Goal: Information Seeking & Learning: Learn about a topic

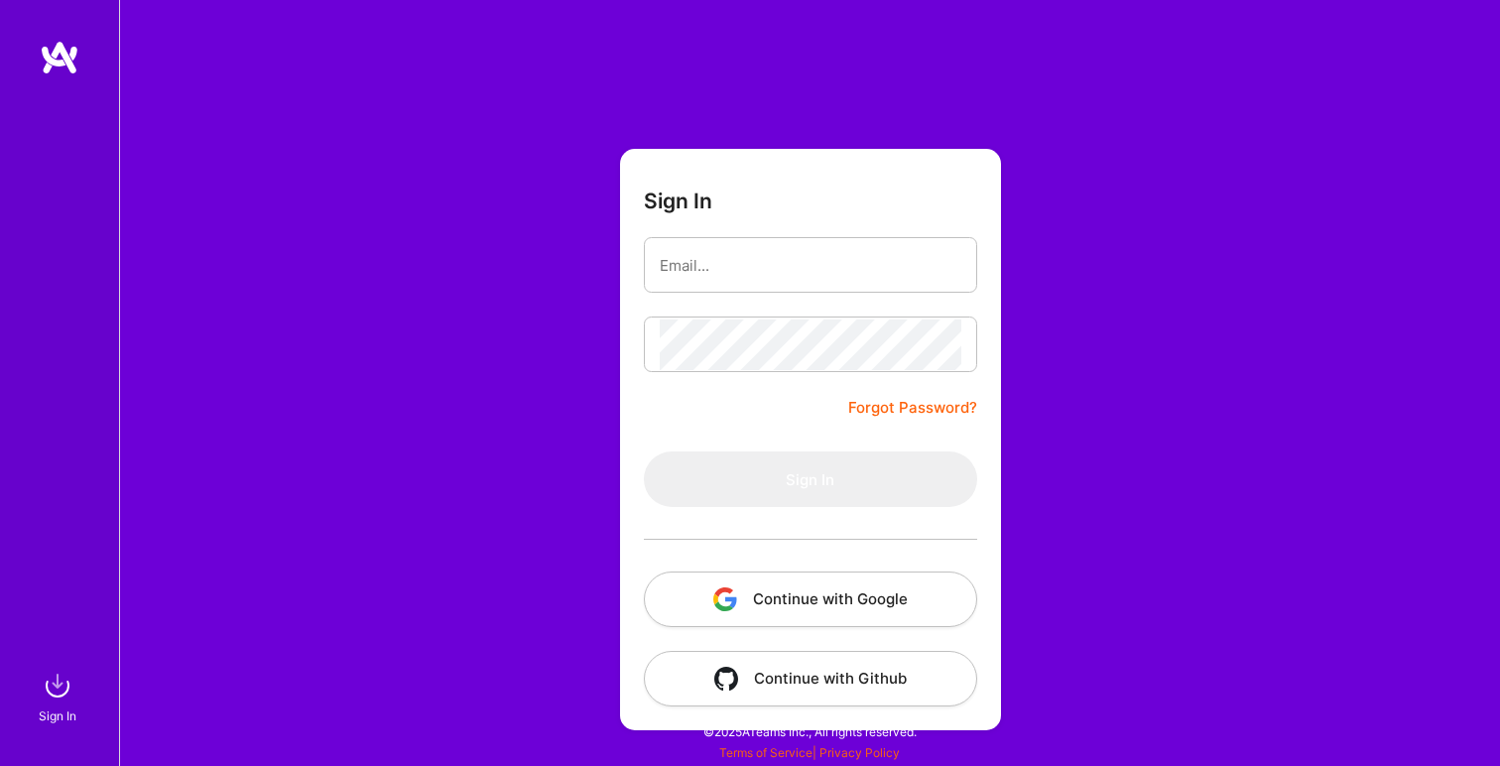
click at [821, 591] on button "Continue with Google" at bounding box center [810, 600] width 333 height 56
click at [722, 616] on button "Continue with Google" at bounding box center [810, 600] width 333 height 56
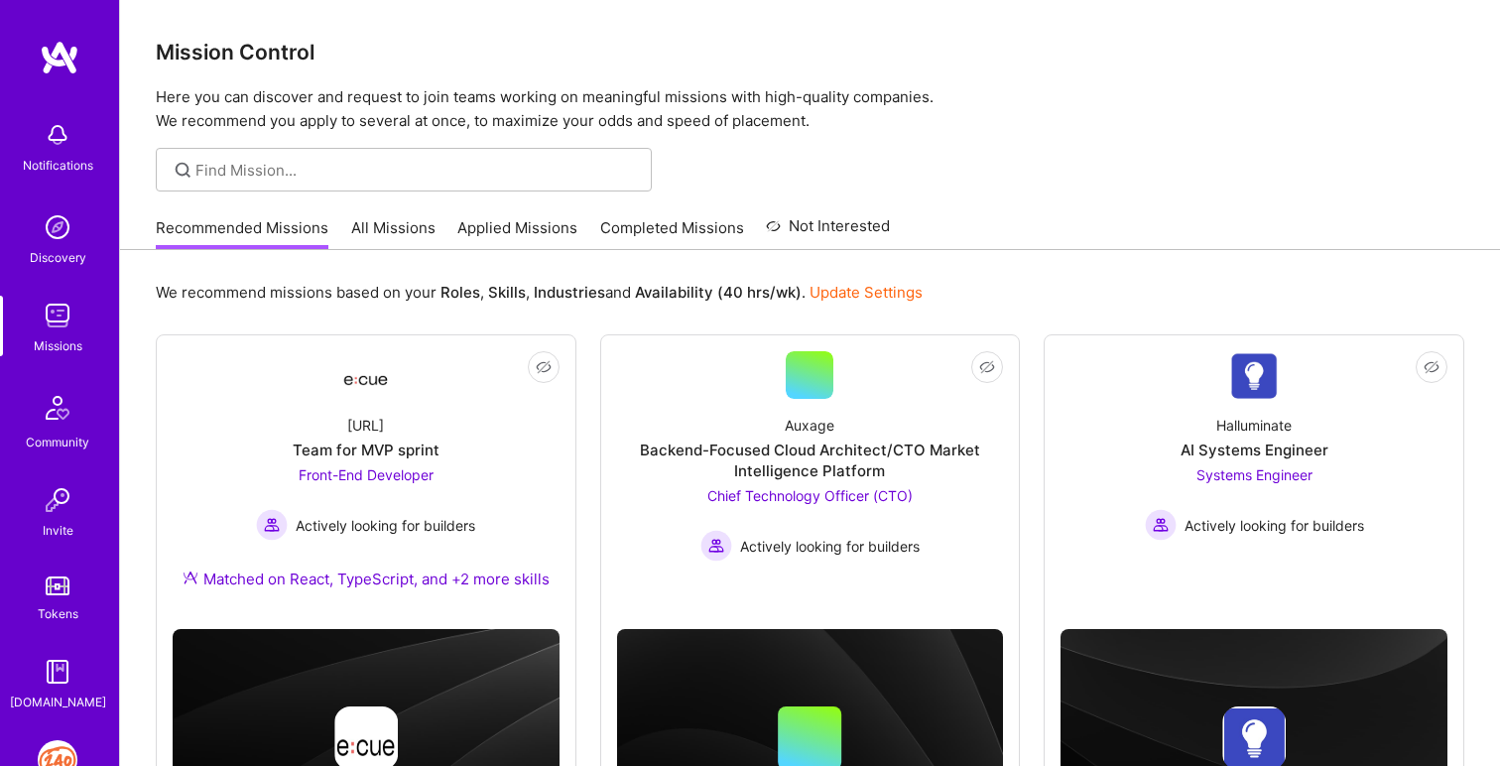
click at [423, 219] on link "All Missions" at bounding box center [393, 233] width 84 height 33
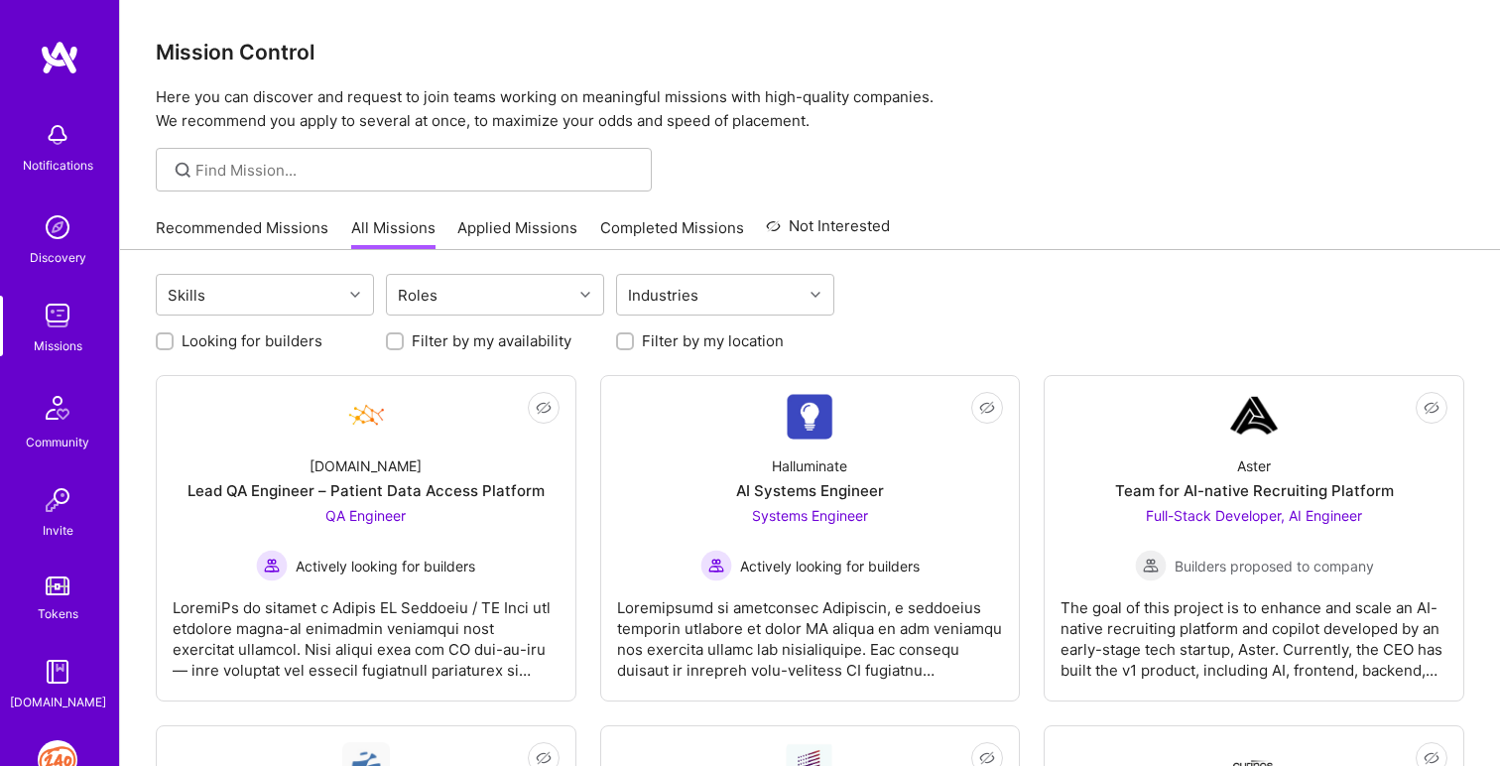
click at [520, 216] on div "Recommended Missions All Missions Applied Missions Completed Missions Not Inter…" at bounding box center [523, 227] width 734 height 43
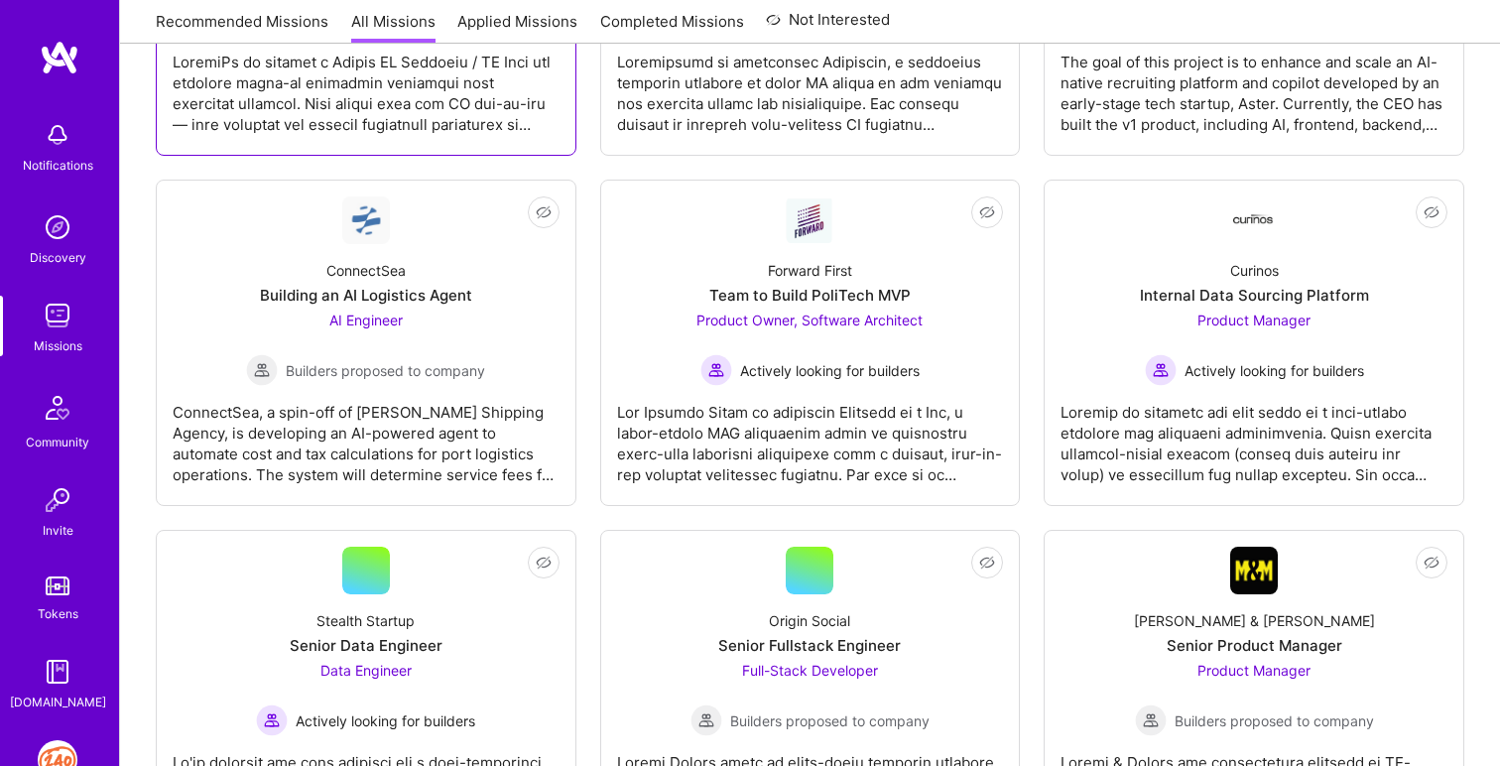
scroll to position [694, 0]
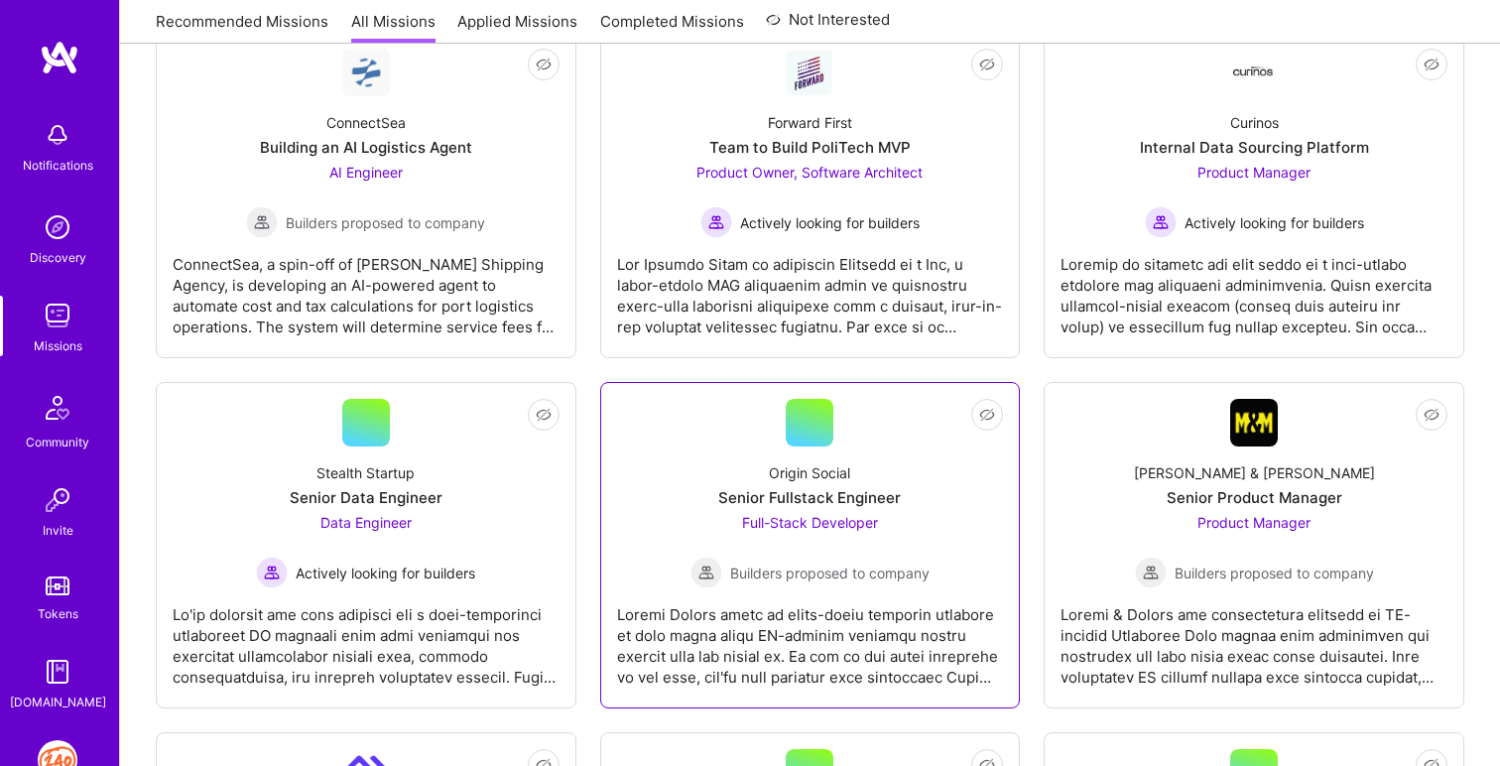
click at [687, 489] on div "Origin Social Senior Fullstack Engineer Full-Stack Developer Builders proposed …" at bounding box center [810, 518] width 387 height 142
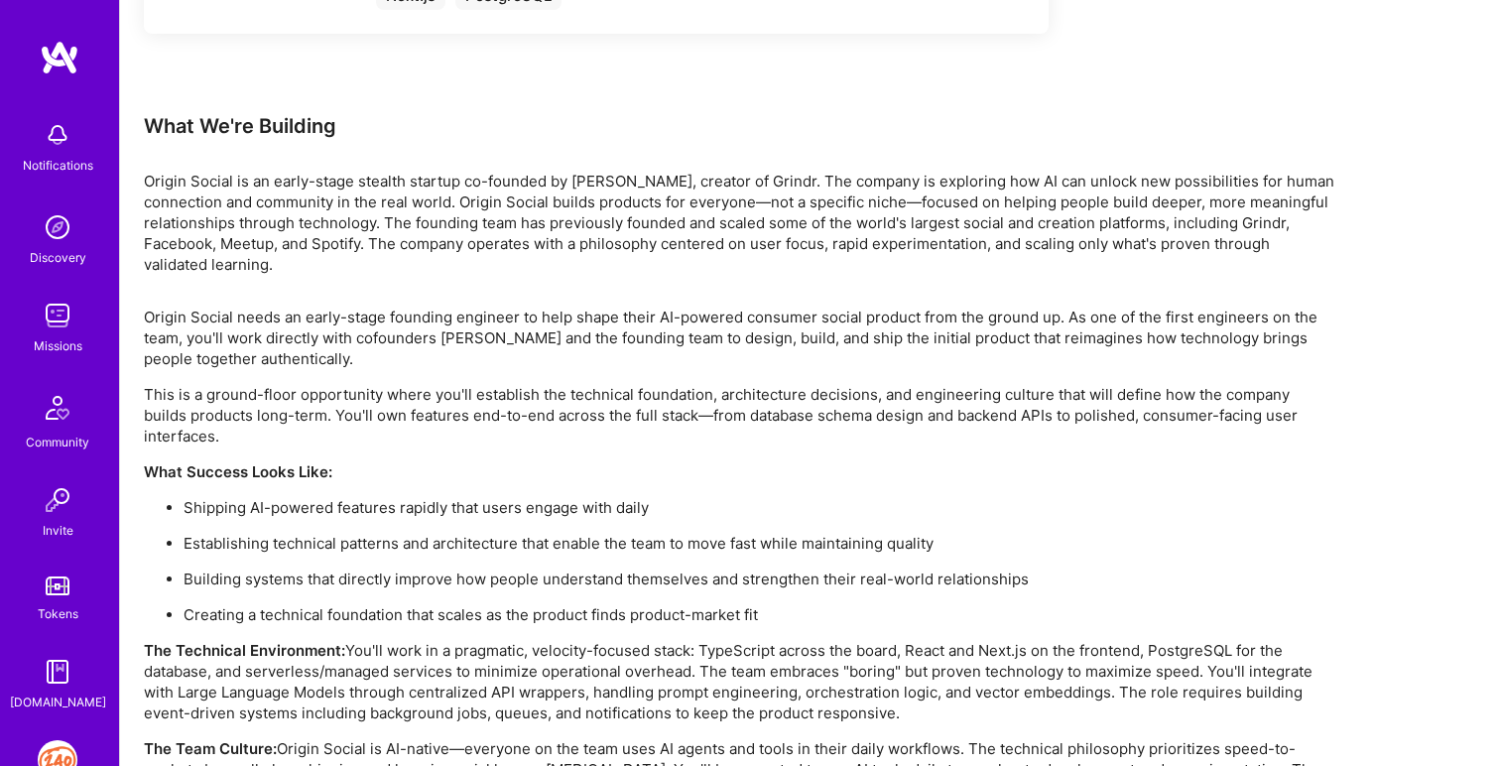
scroll to position [1240, 0]
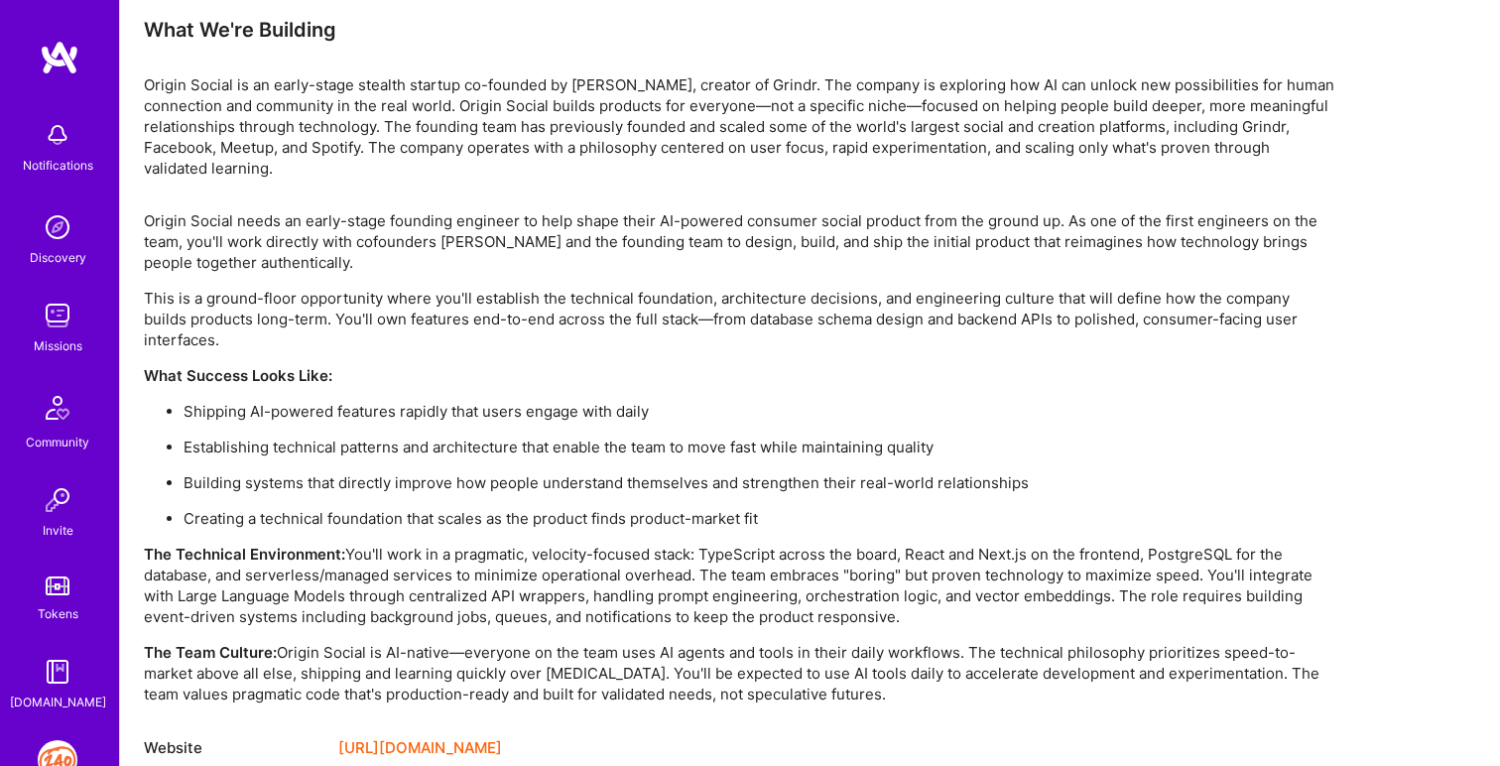
click at [423, 736] on link "[URL][DOMAIN_NAME]" at bounding box center [420, 748] width 164 height 24
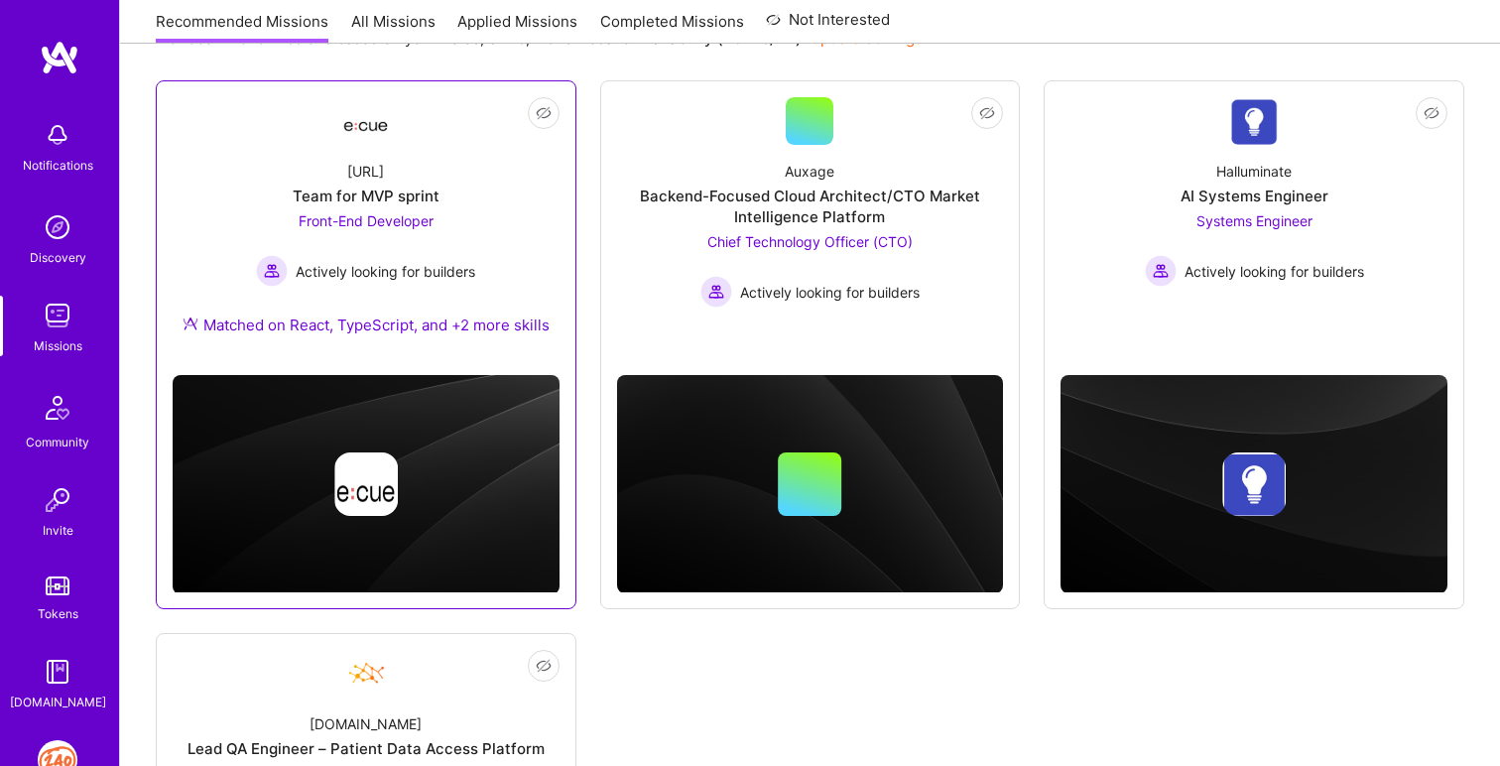
scroll to position [625, 0]
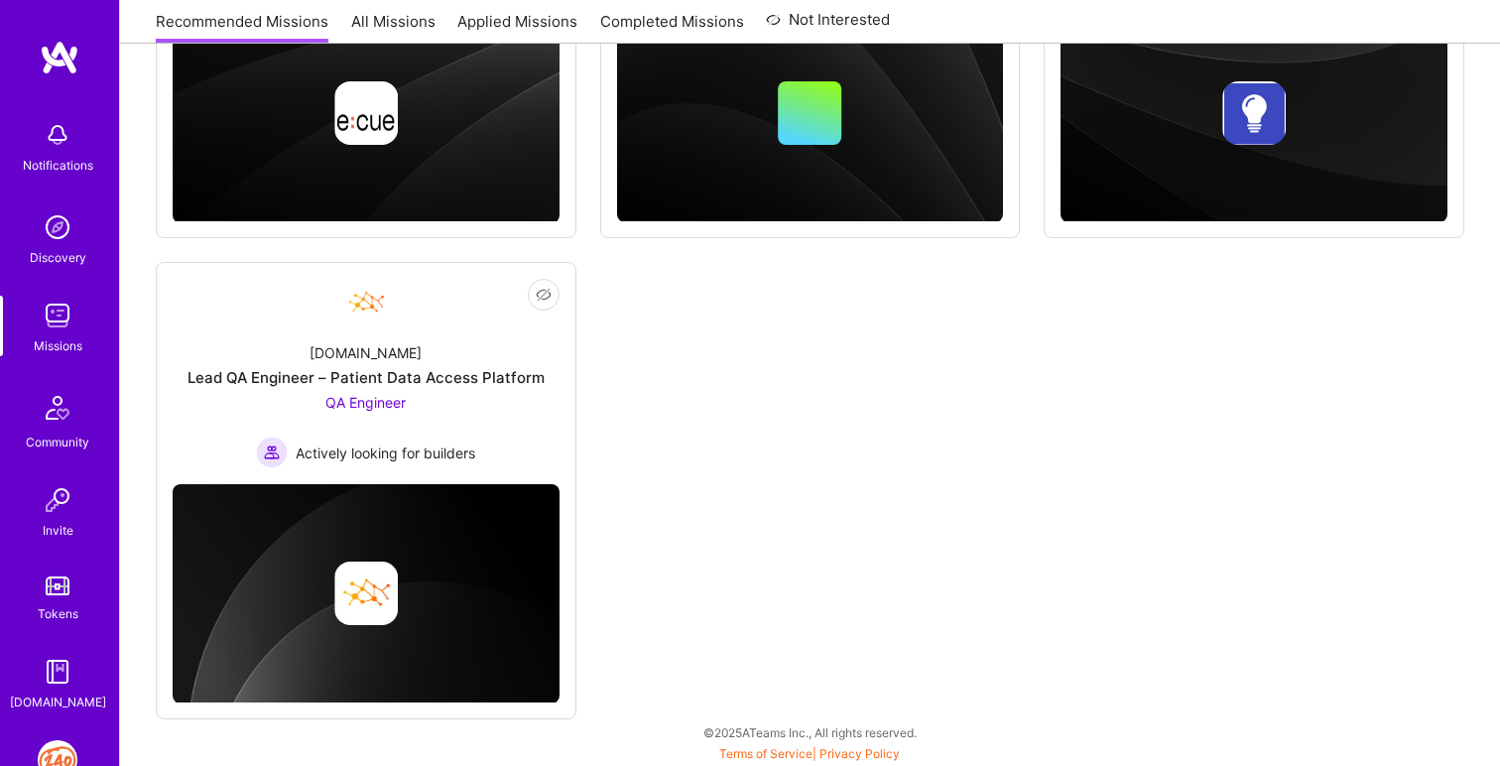
click at [384, 25] on link "All Missions" at bounding box center [393, 27] width 84 height 33
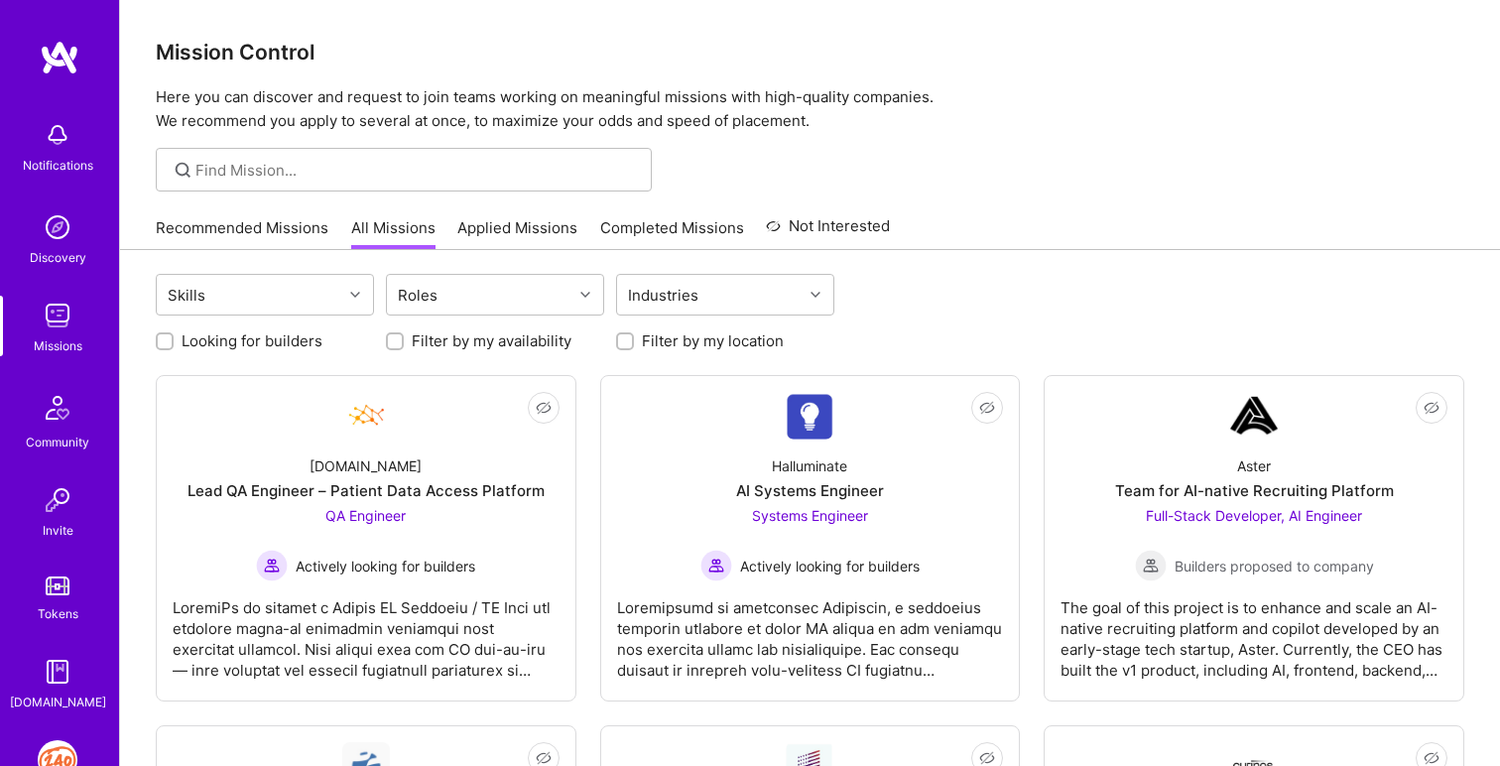
click at [534, 213] on div "Recommended Missions All Missions Applied Missions Completed Missions Not Inter…" at bounding box center [523, 227] width 734 height 43
click at [534, 223] on link "Applied Missions" at bounding box center [517, 233] width 120 height 33
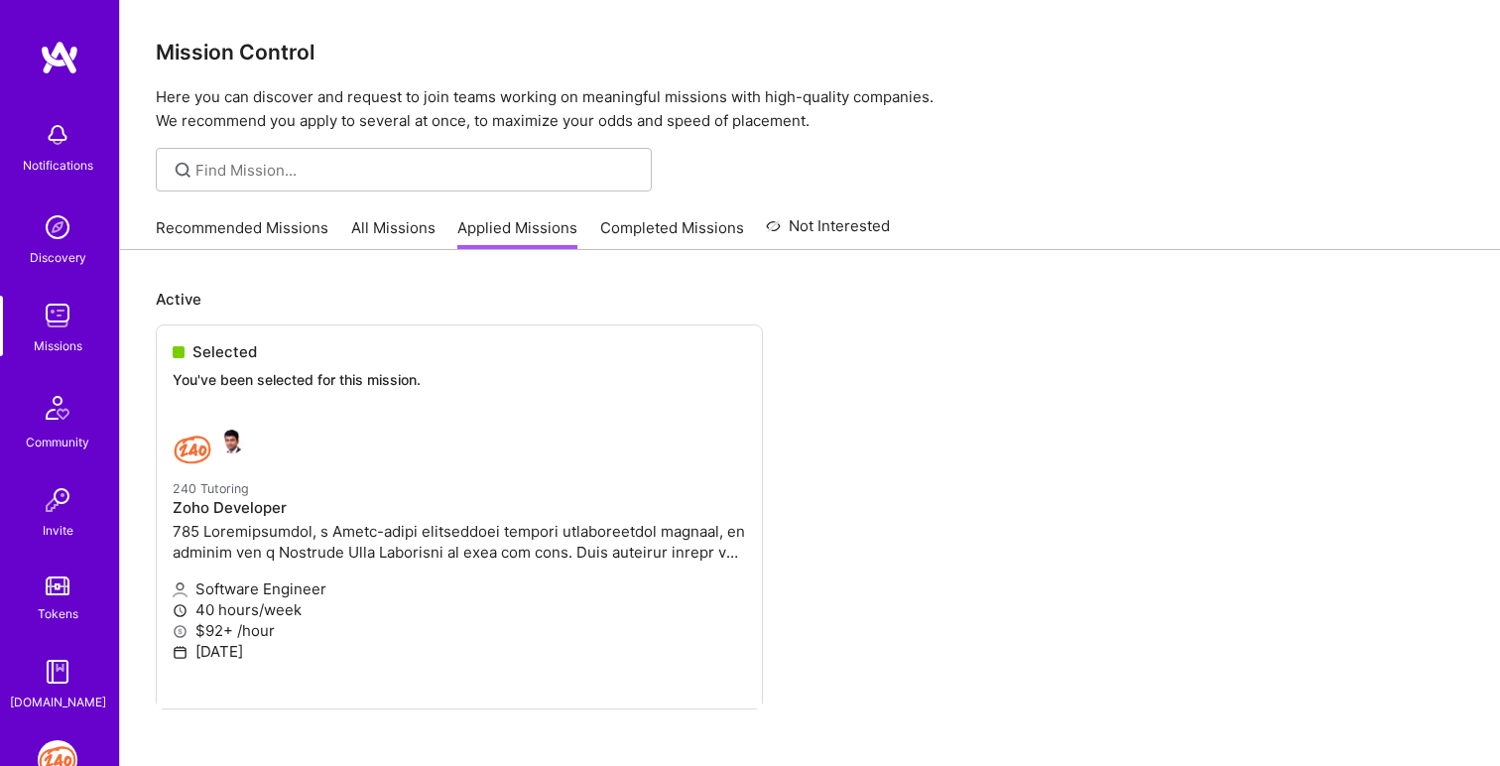
click at [629, 230] on link "Completed Missions" at bounding box center [672, 233] width 144 height 33
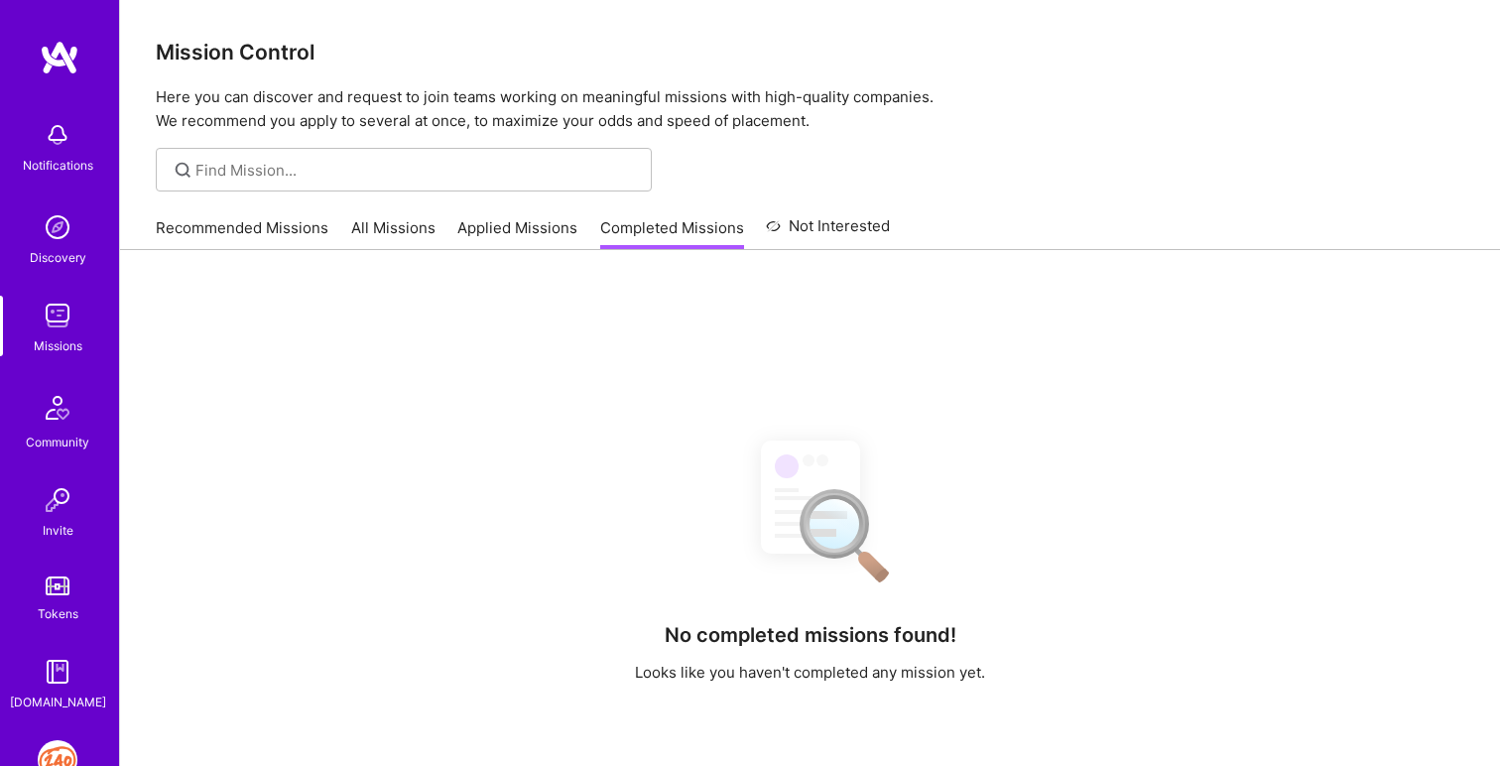
click at [500, 223] on link "Applied Missions" at bounding box center [517, 233] width 120 height 33
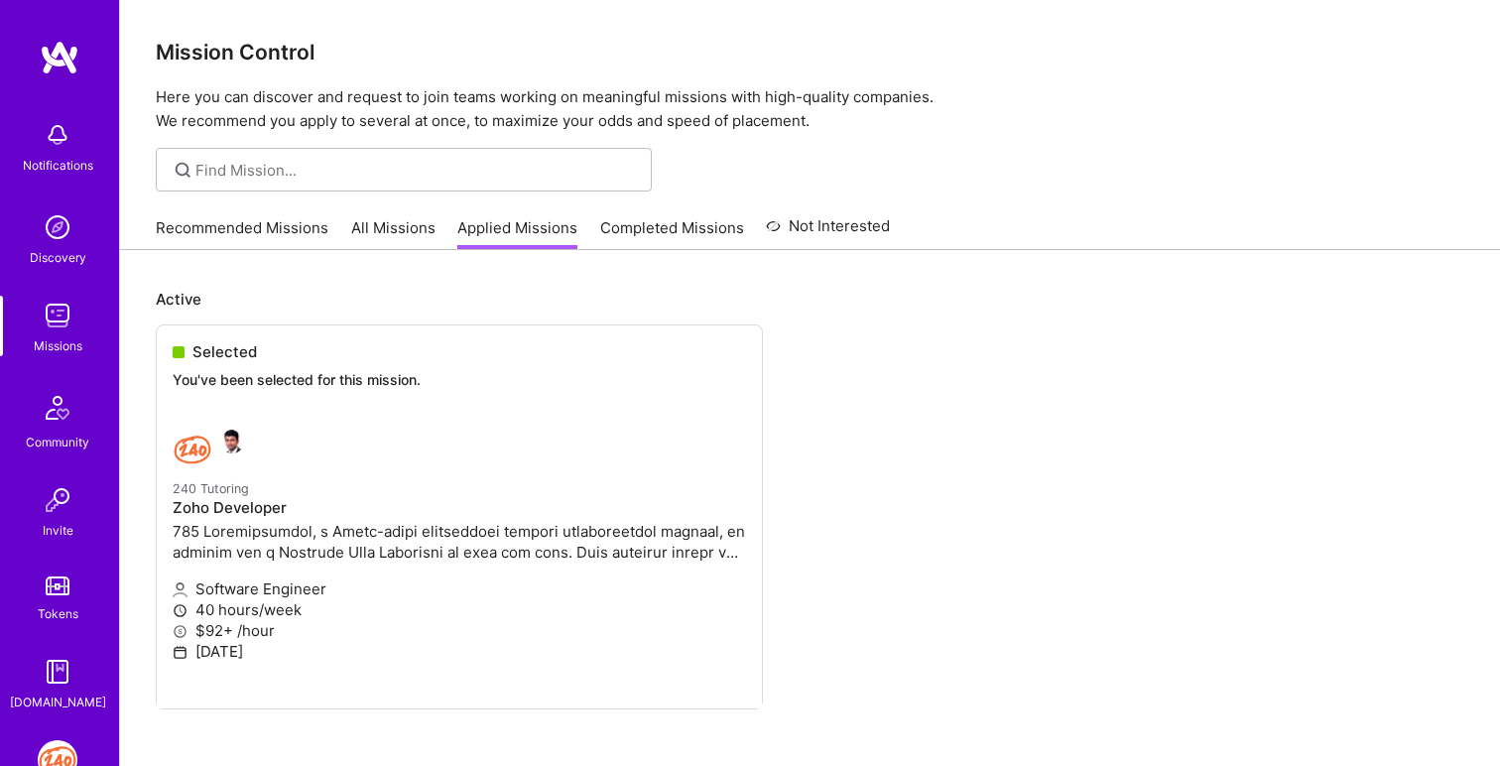
click at [390, 218] on link "All Missions" at bounding box center [393, 233] width 84 height 33
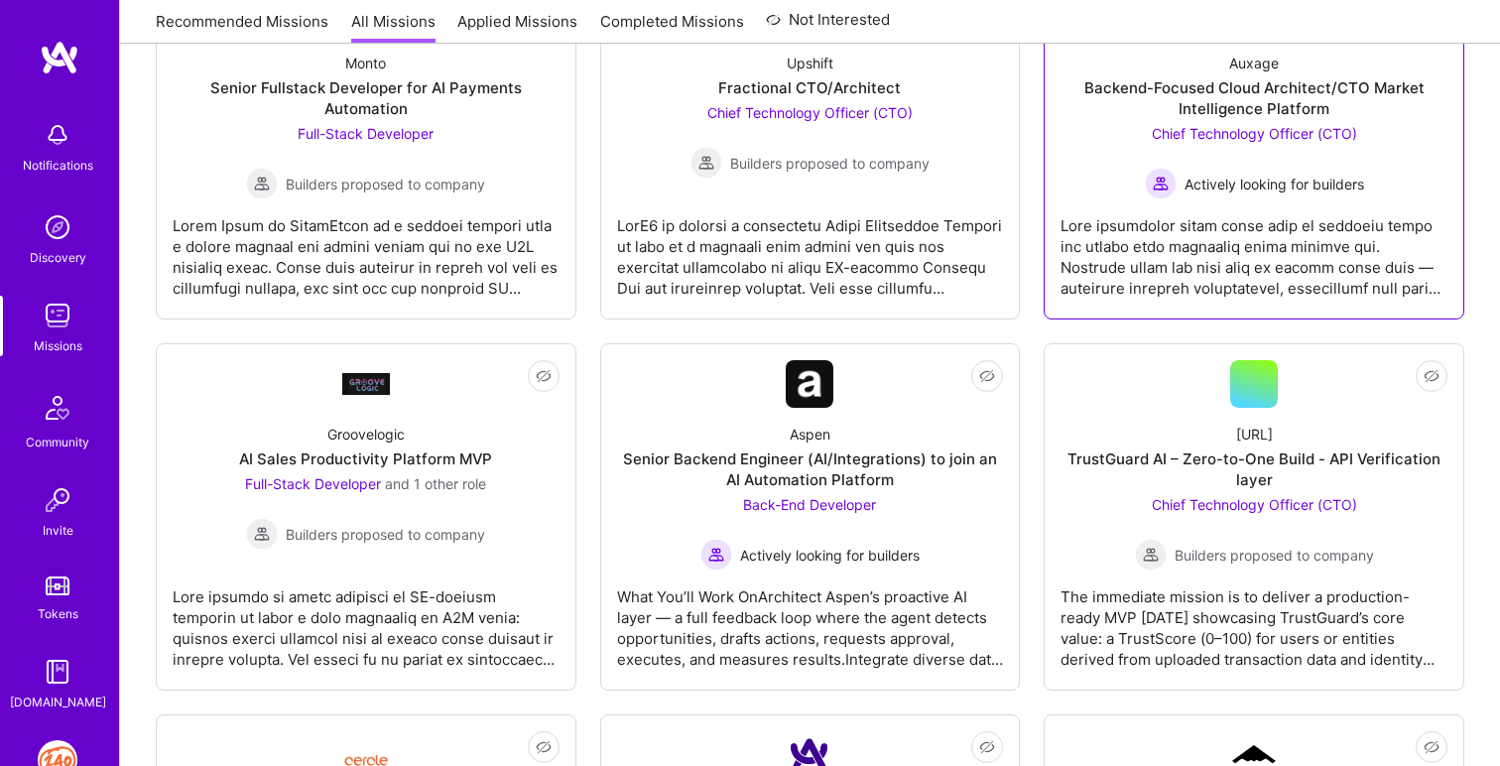
scroll to position [1455, 0]
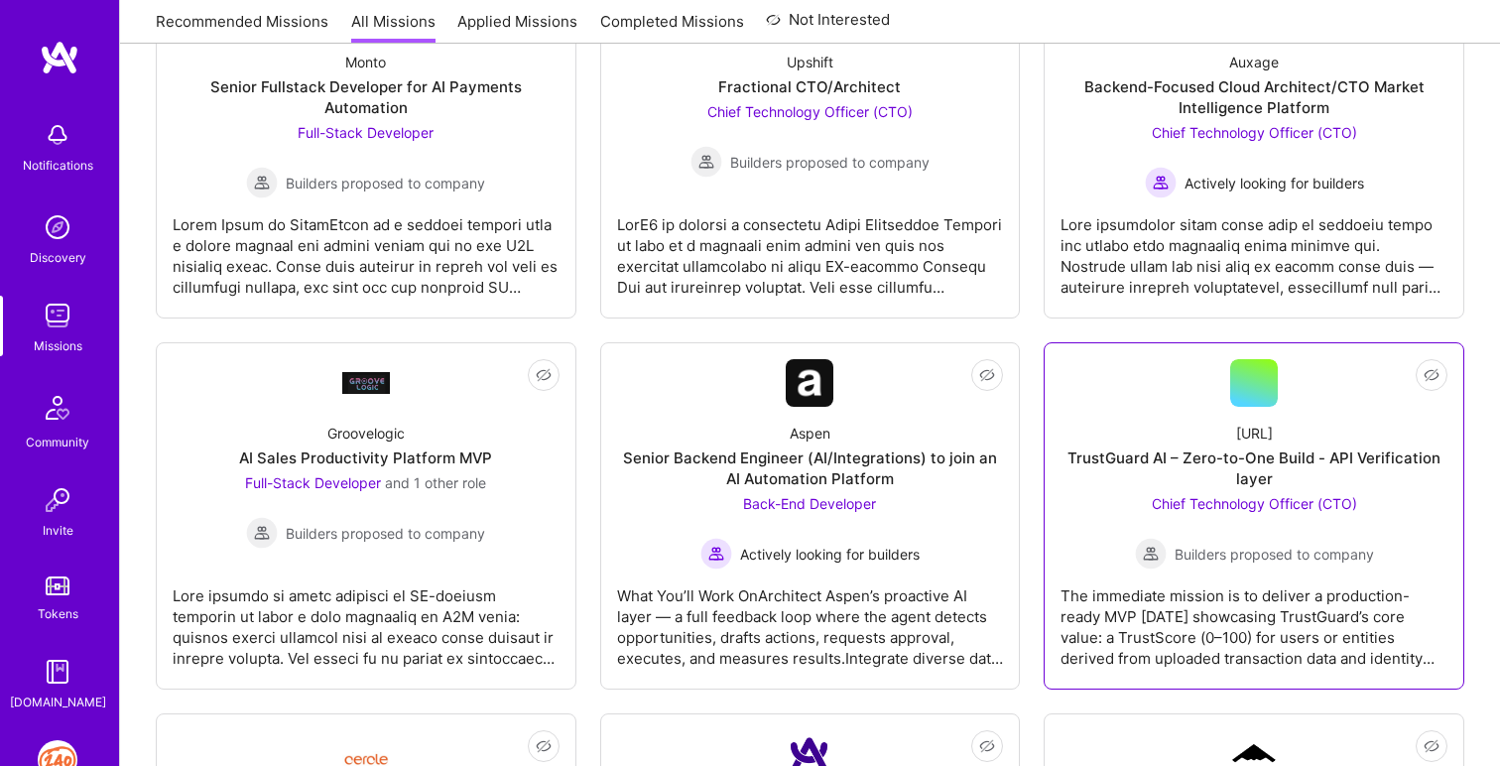
click at [1313, 455] on div "TrustGuard AI – Zero-to-One Build - API Verification layer" at bounding box center [1254, 469] width 387 height 42
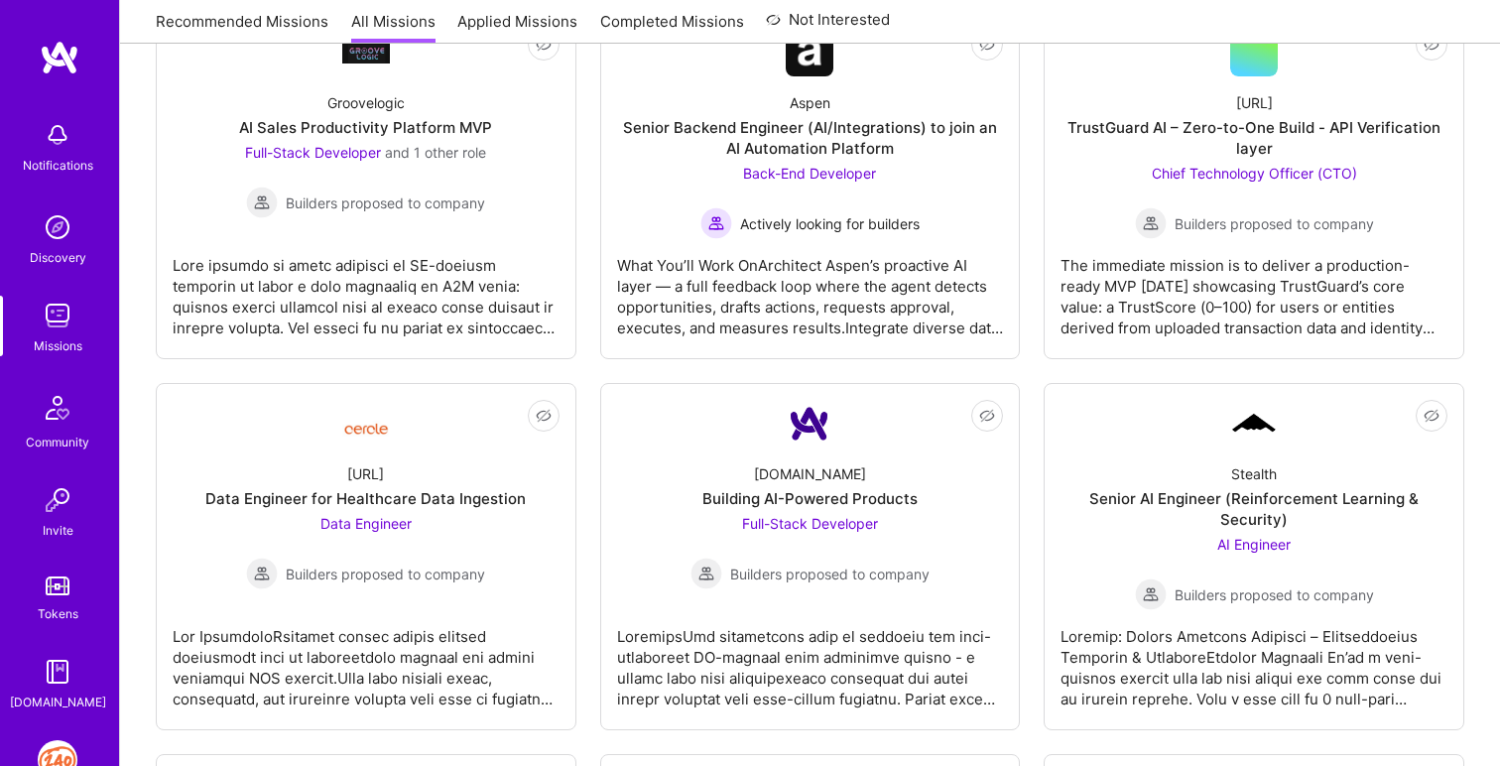
scroll to position [1799, 0]
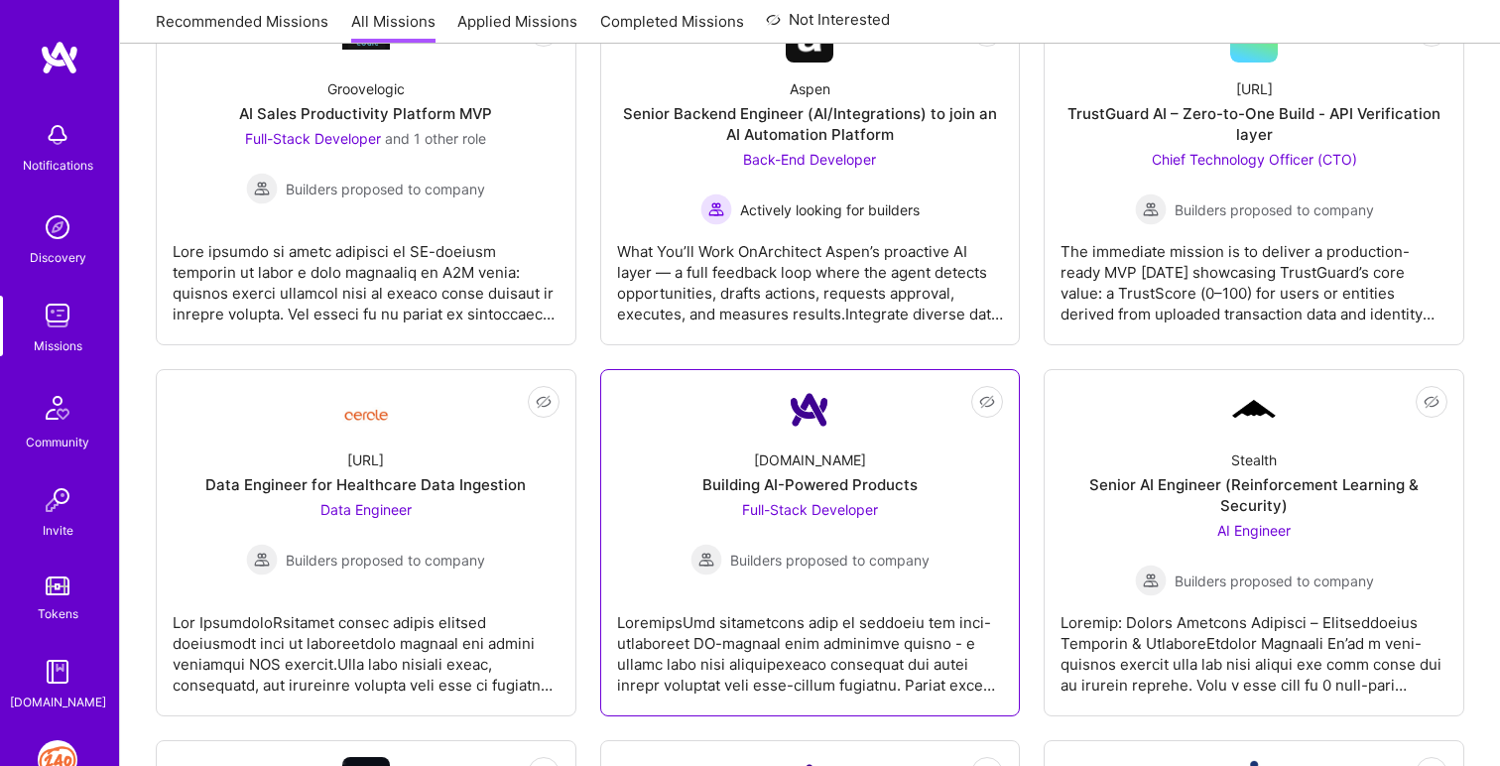
click at [716, 445] on div "A.Team Building AI-Powered Products Full-Stack Developer Builders proposed to c…" at bounding box center [810, 505] width 387 height 142
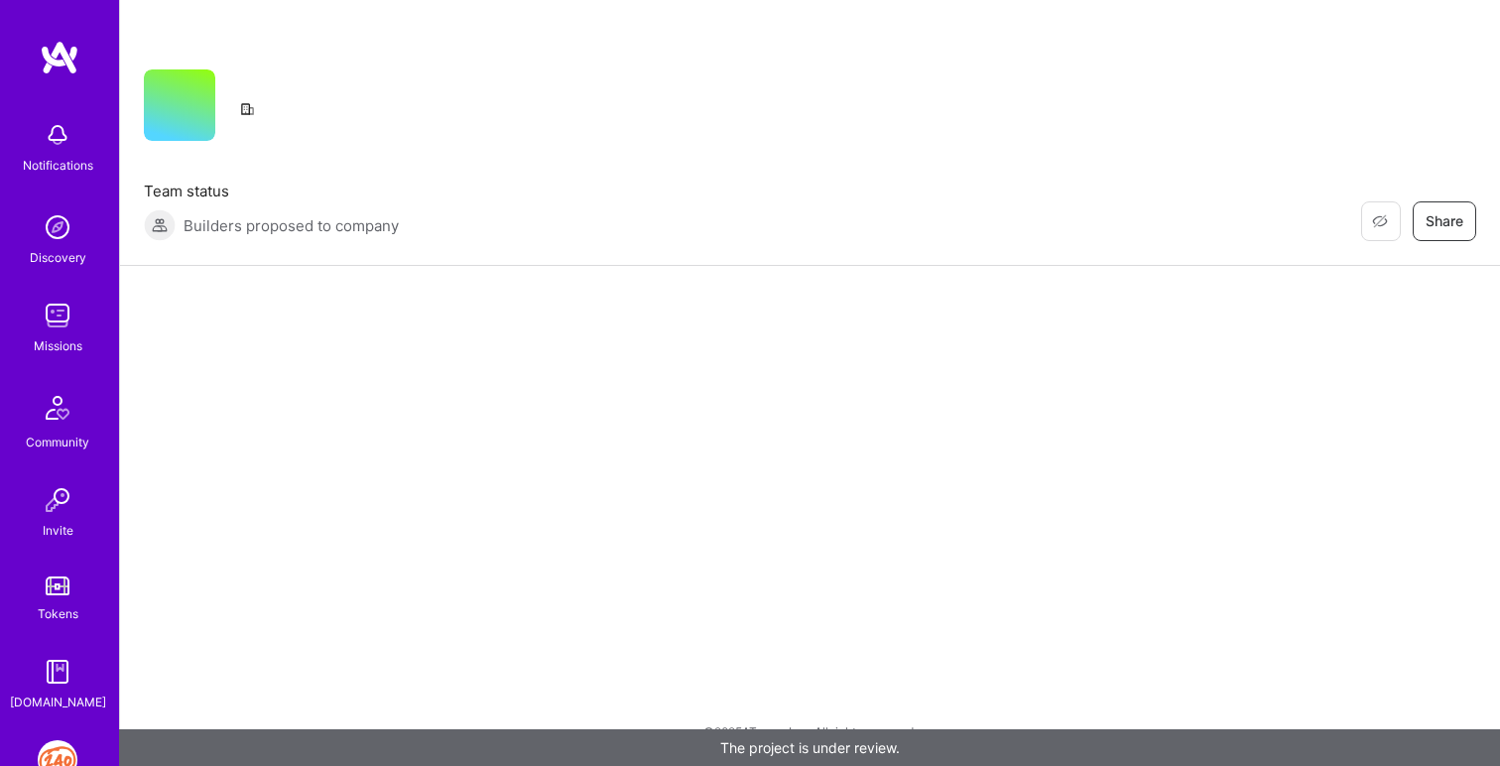
click at [52, 321] on img at bounding box center [58, 316] width 40 height 40
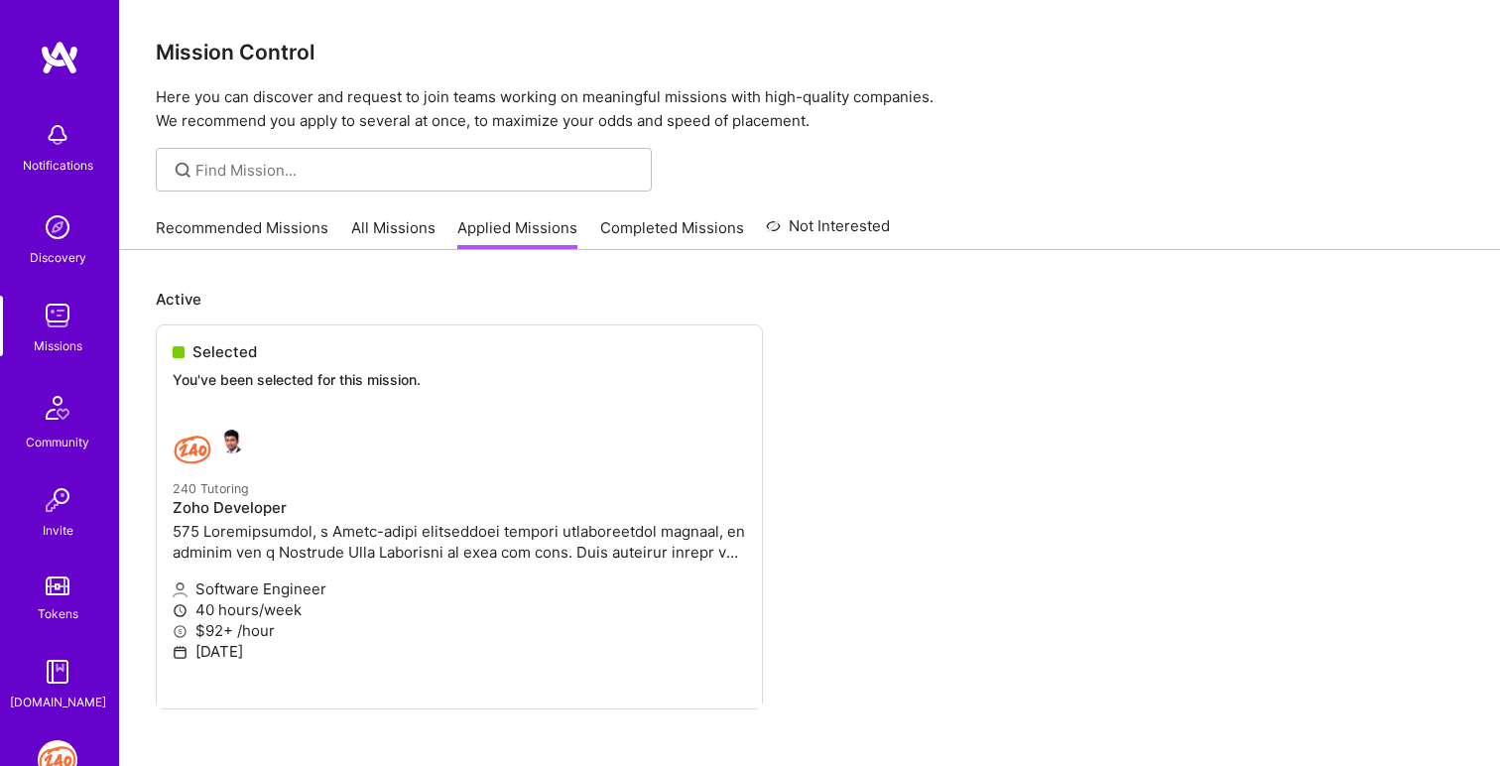
click at [400, 236] on link "All Missions" at bounding box center [393, 233] width 84 height 33
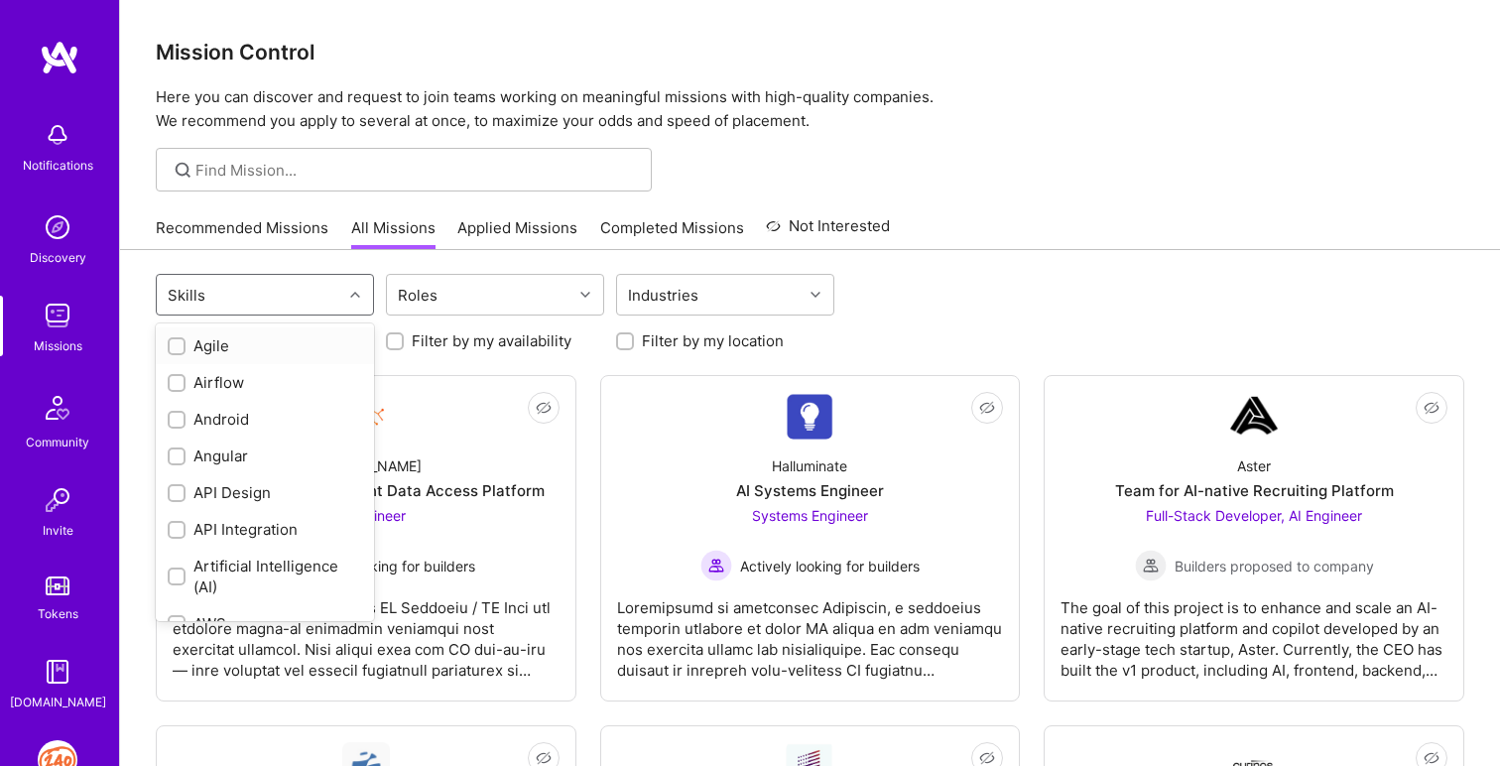
click at [306, 301] on div "Skills" at bounding box center [250, 295] width 186 height 40
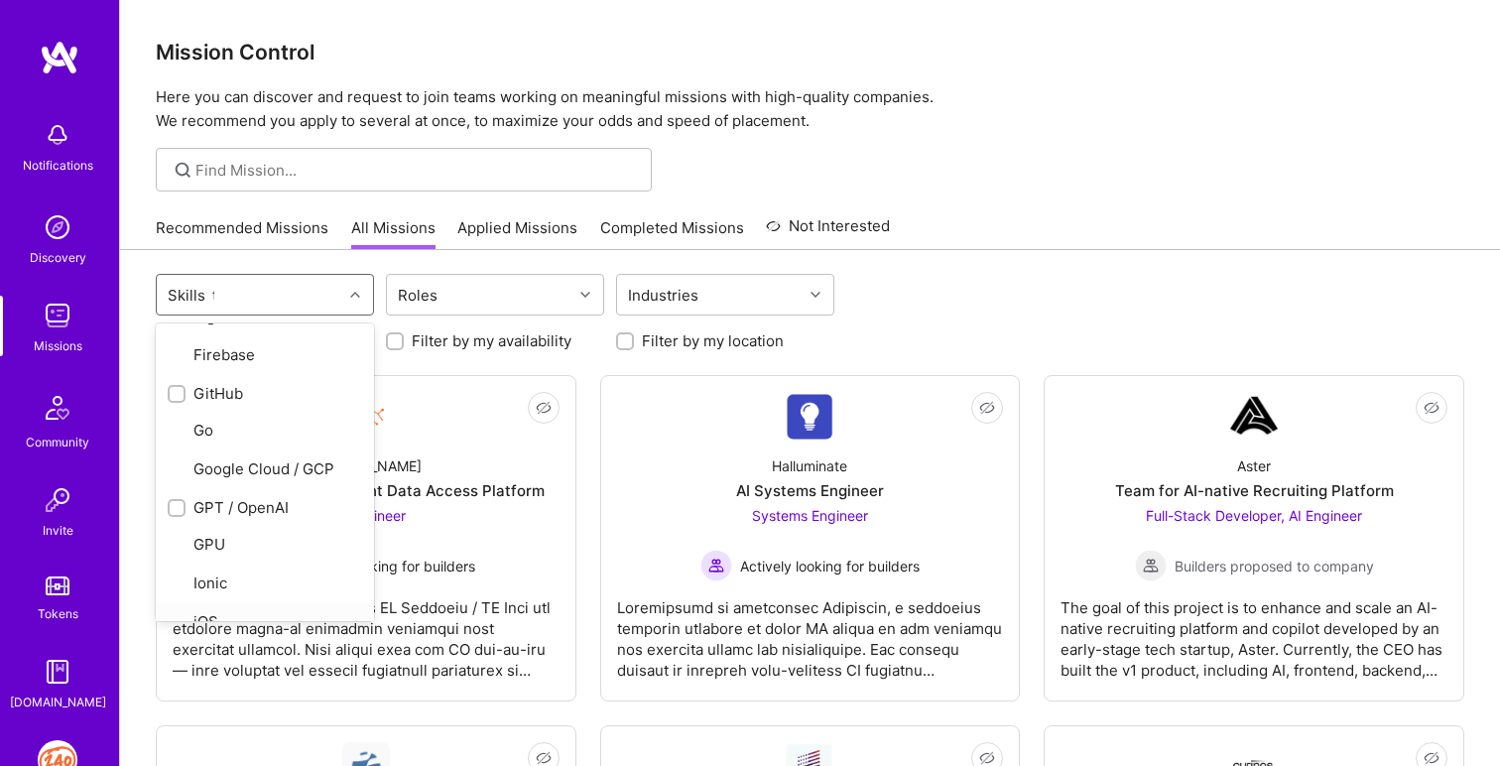
scroll to position [405, 0]
type input "ty"
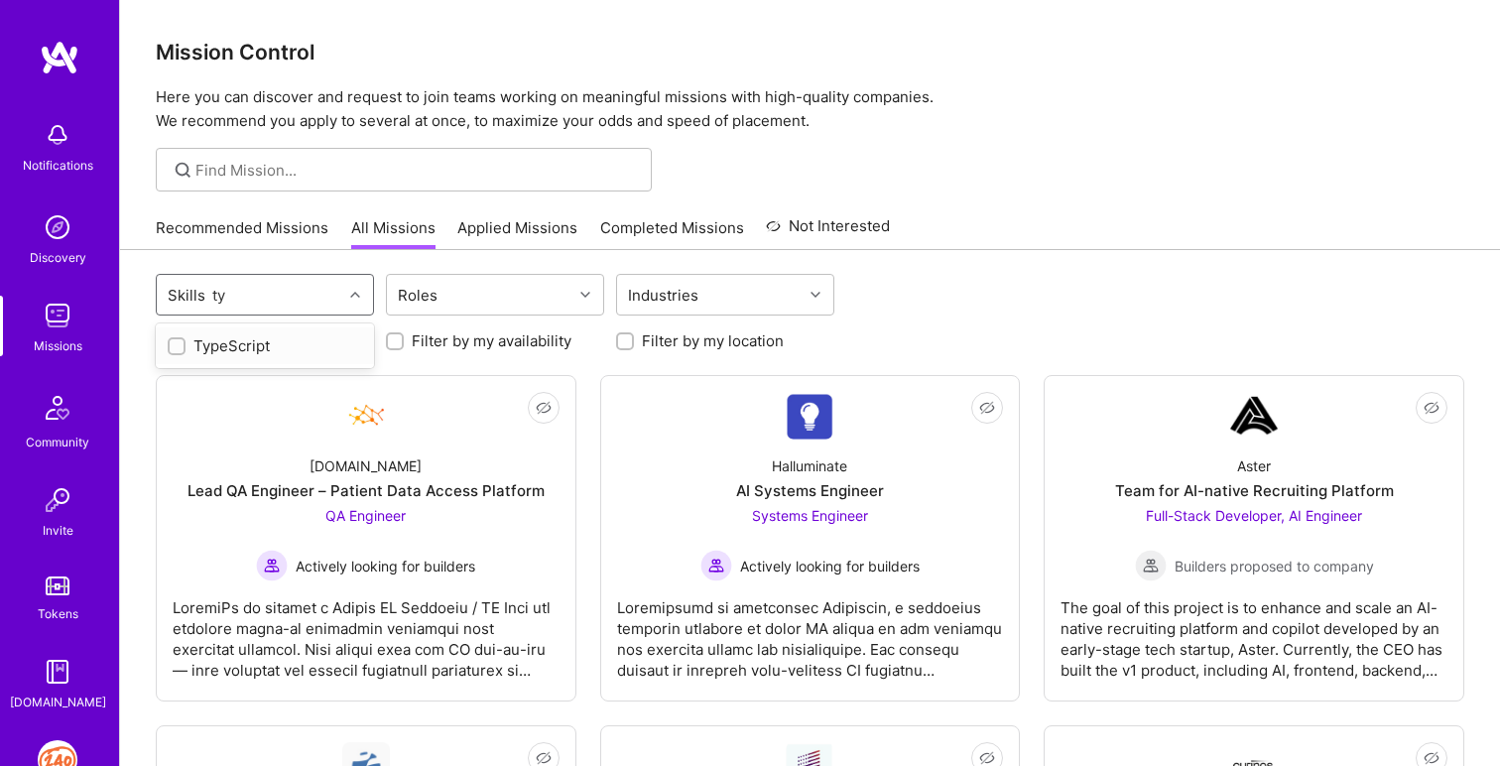
click at [184, 340] on div at bounding box center [177, 346] width 18 height 18
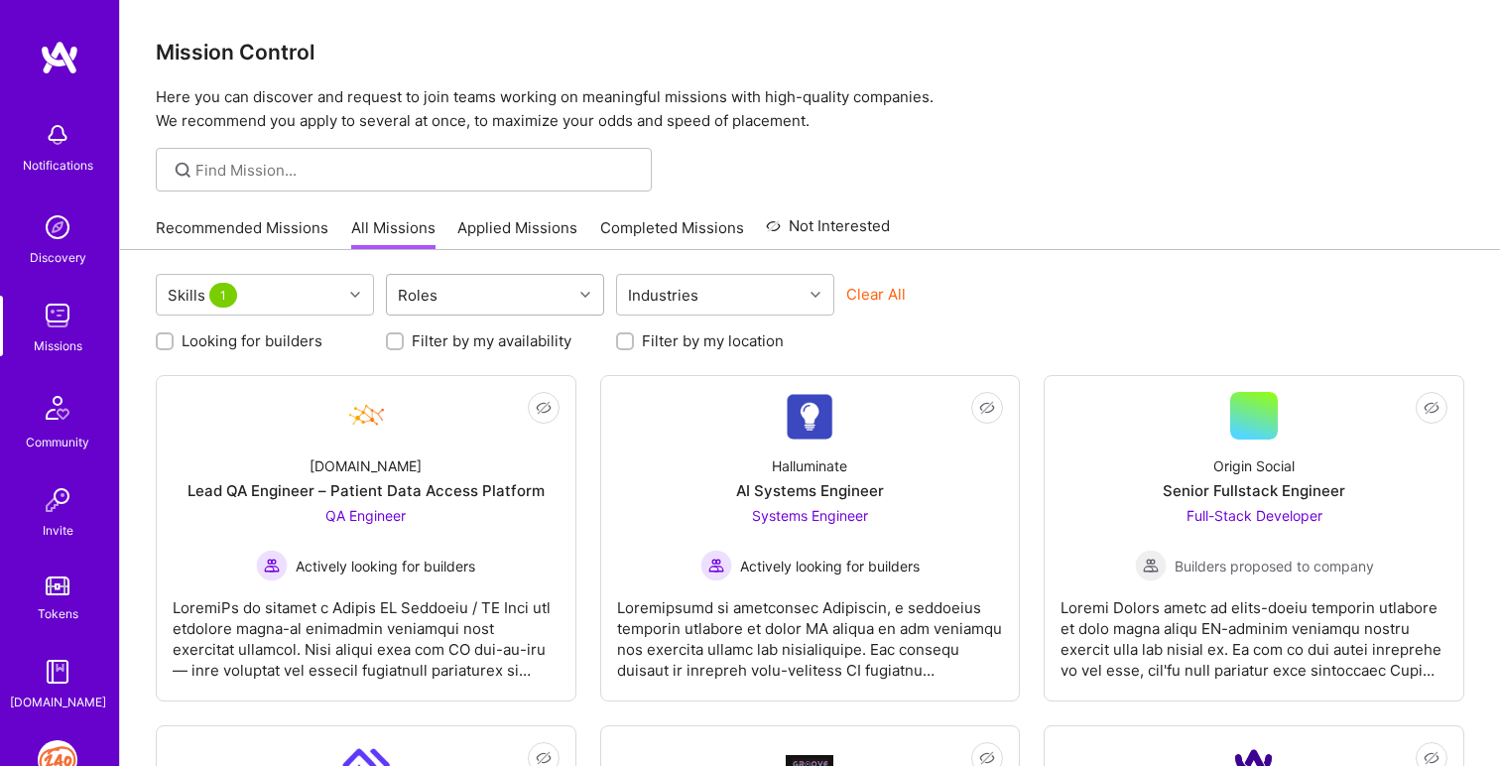
click at [465, 310] on div "Roles" at bounding box center [480, 295] width 186 height 40
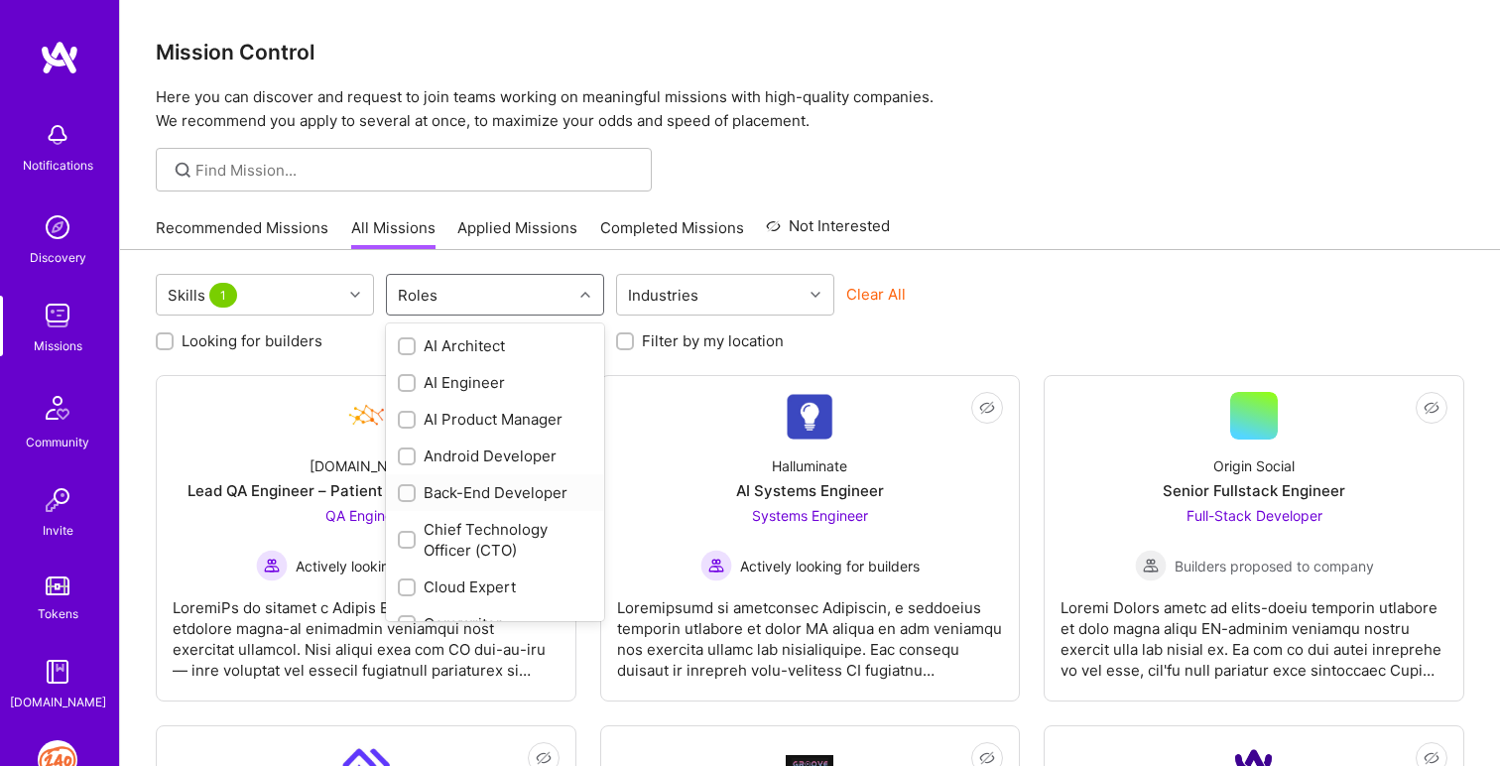
click at [411, 489] on input "checkbox" at bounding box center [409, 494] width 14 height 14
checkbox input "true"
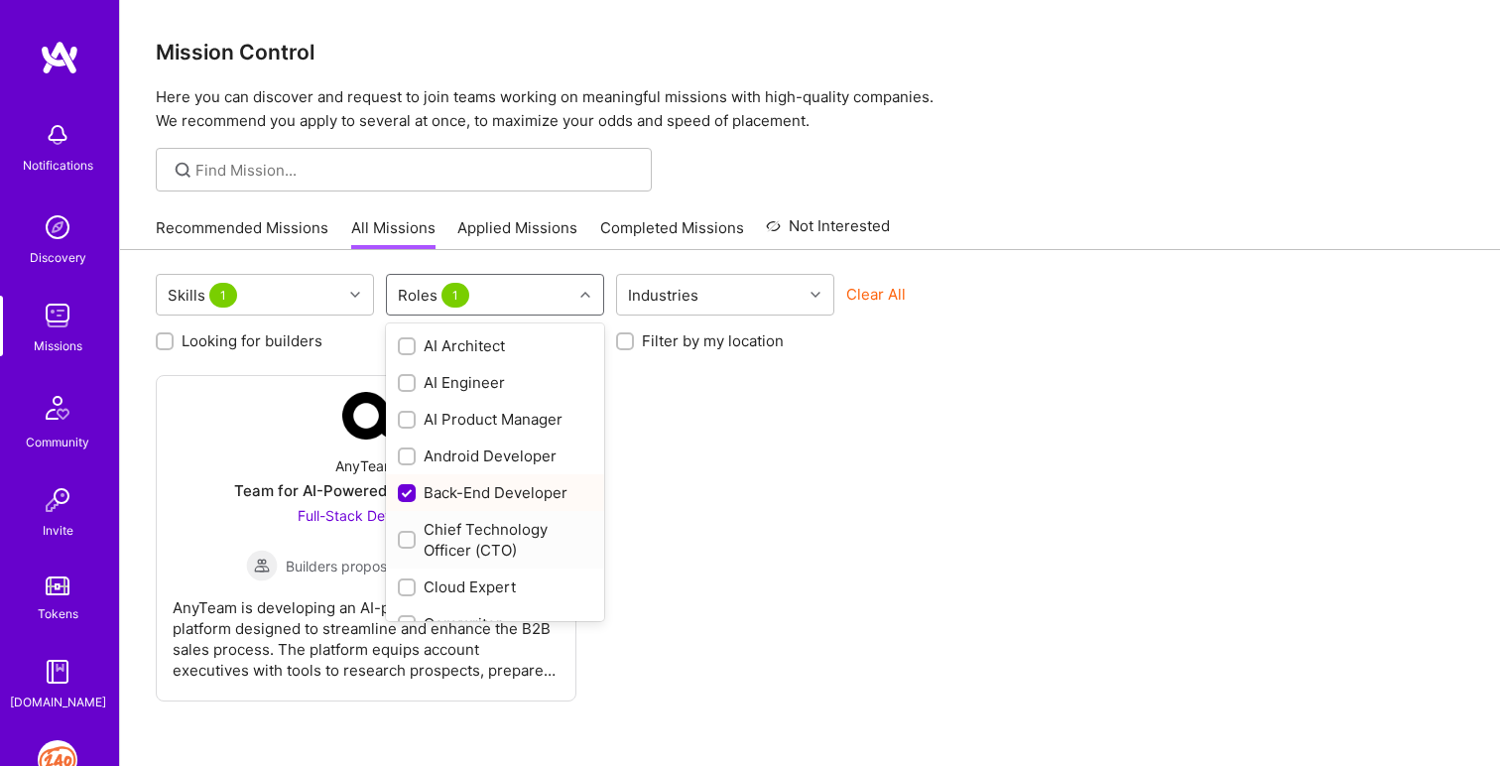
click at [408, 541] on input "checkbox" at bounding box center [409, 541] width 14 height 14
checkbox input "true"
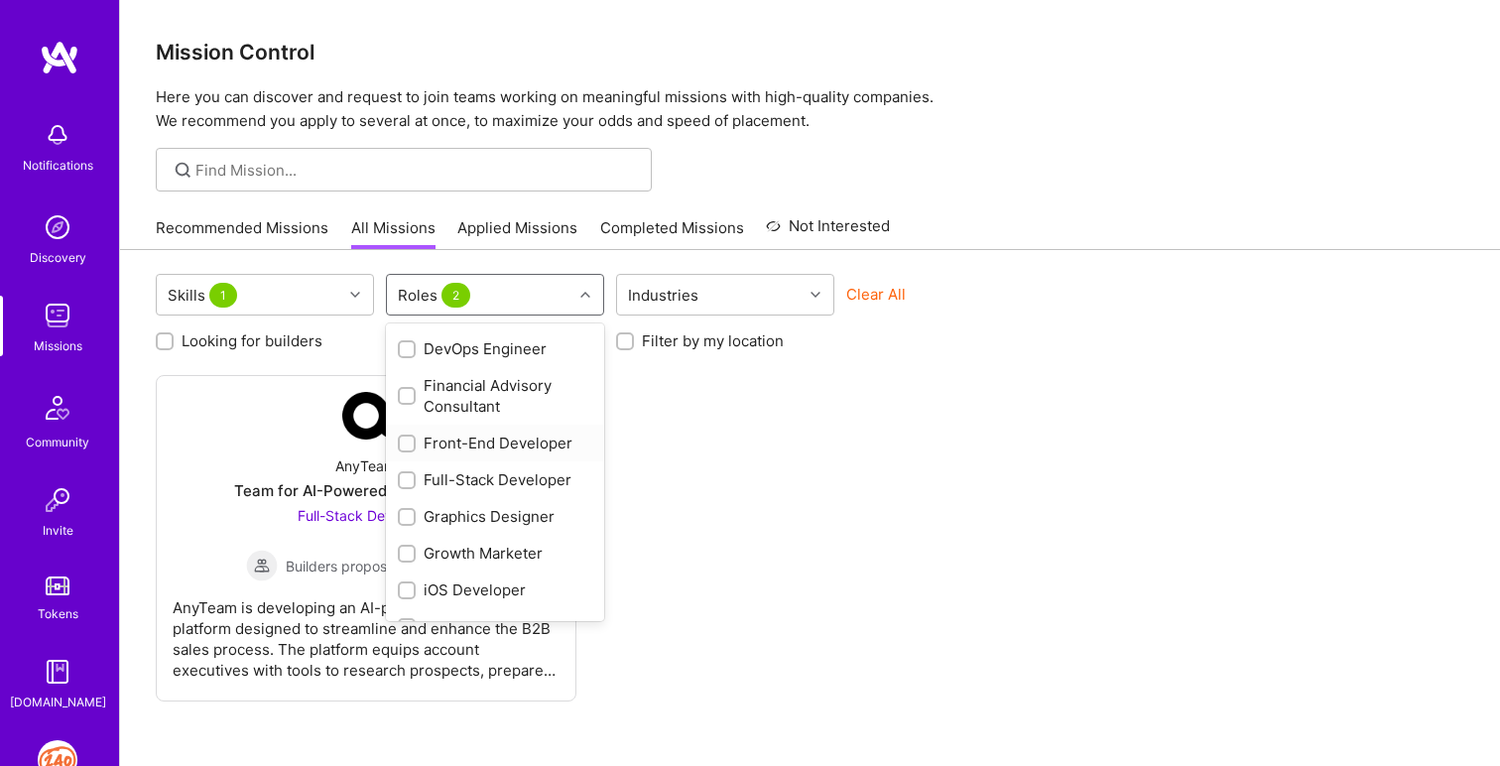
scroll to position [386, 0]
click at [403, 479] on input "checkbox" at bounding box center [409, 480] width 14 height 14
checkbox input "true"
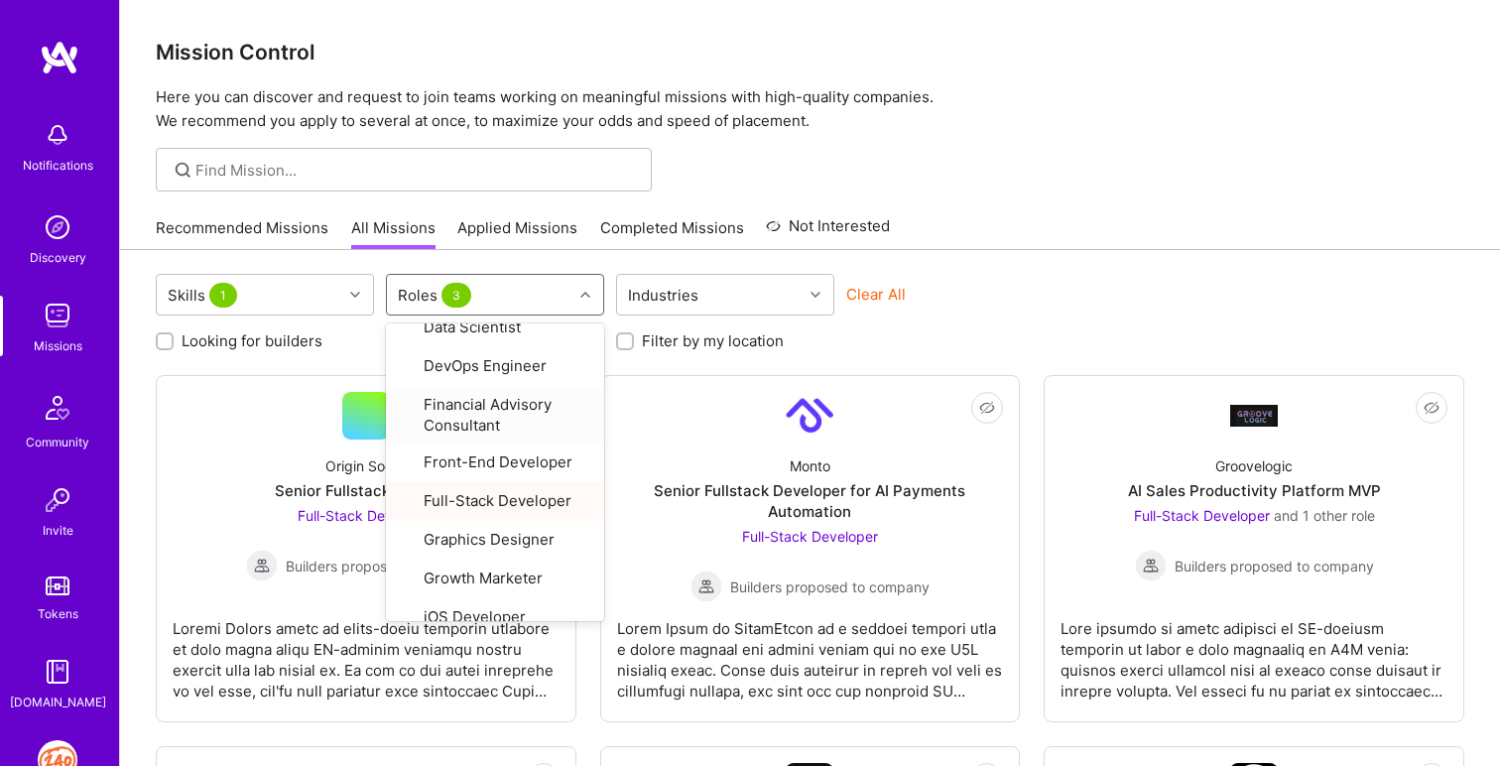
click at [1107, 306] on div "Skills 1 option Full-Stack Developer, selected. option Financial Advisory Consu…" at bounding box center [810, 297] width 1309 height 47
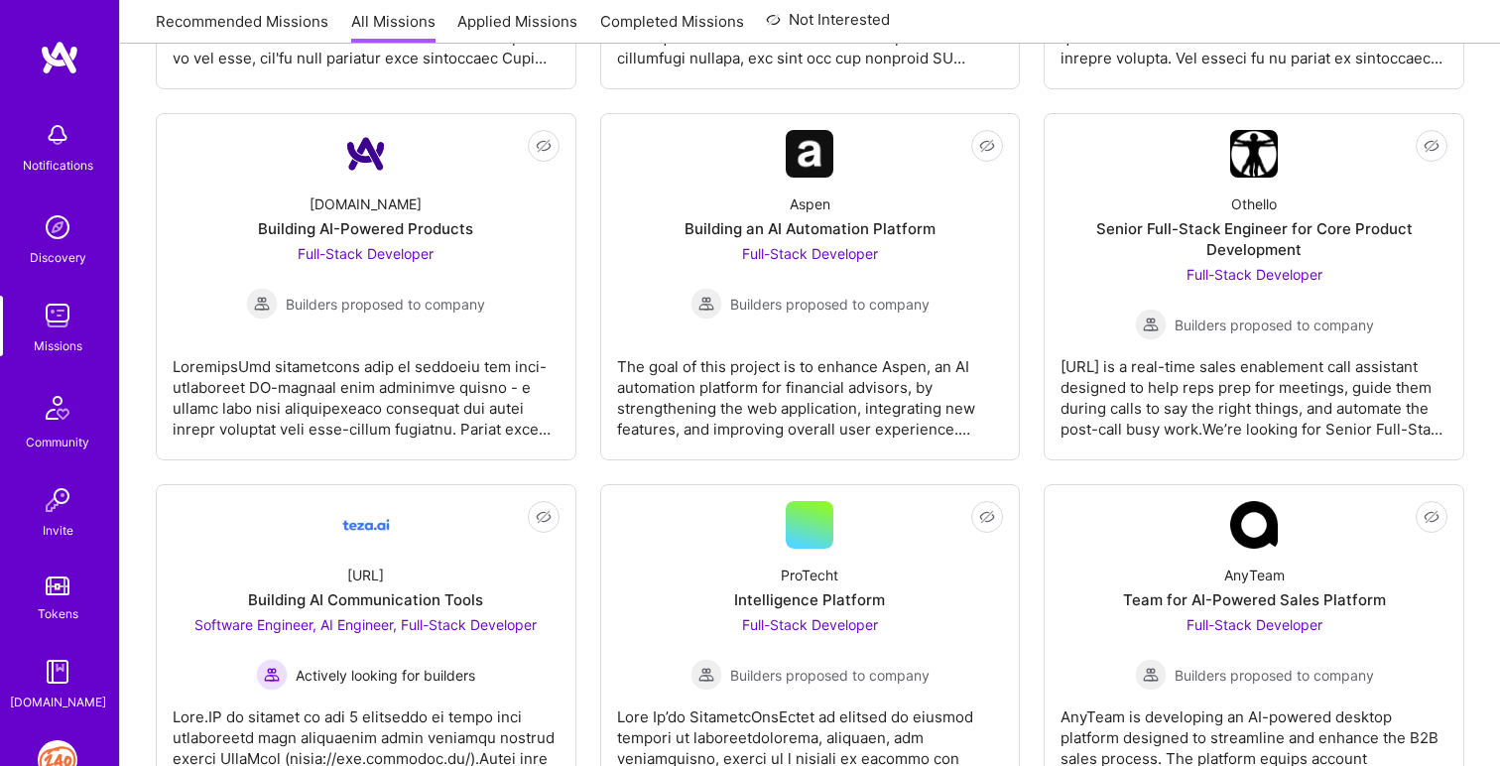
scroll to position [725, 0]
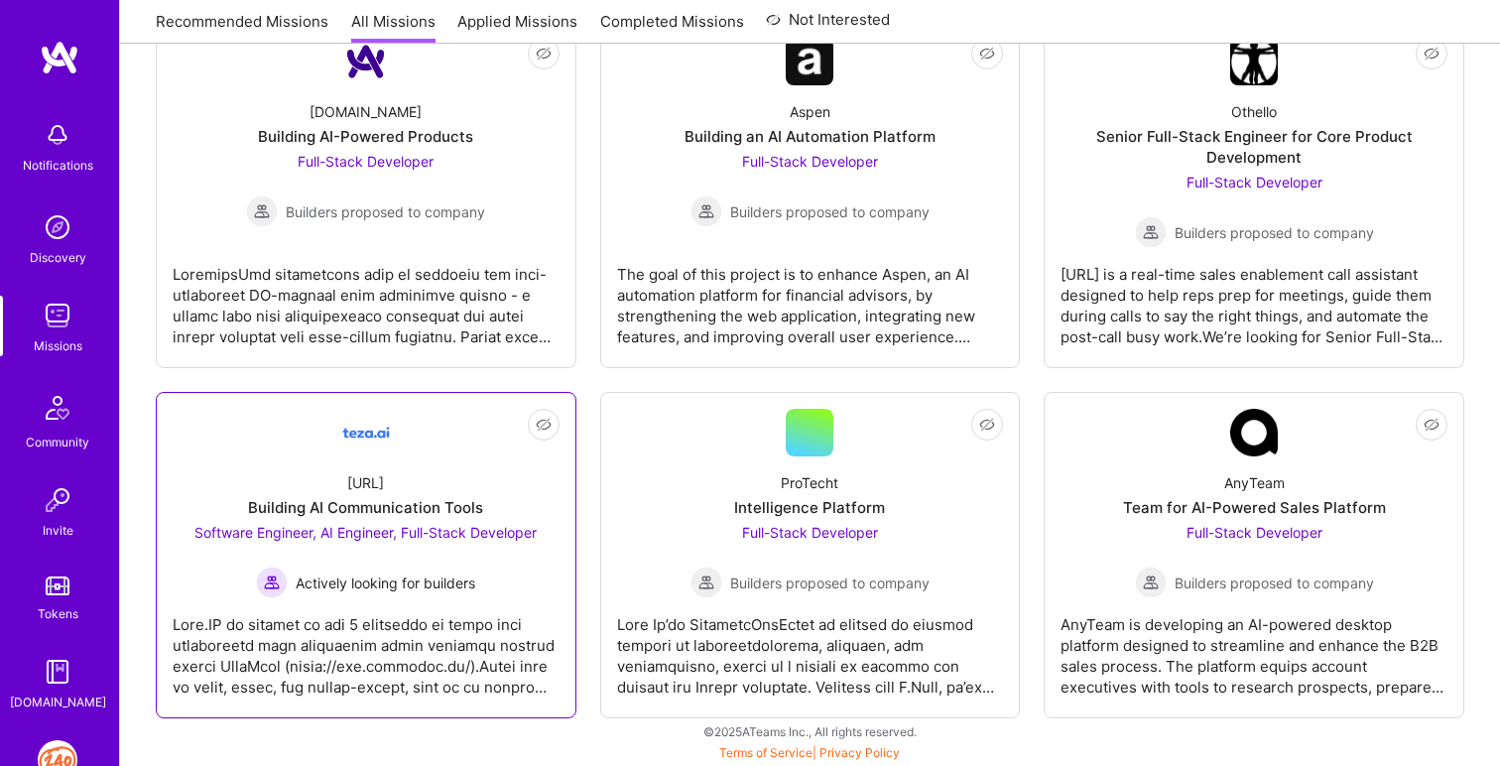
click at [264, 681] on div at bounding box center [366, 647] width 387 height 99
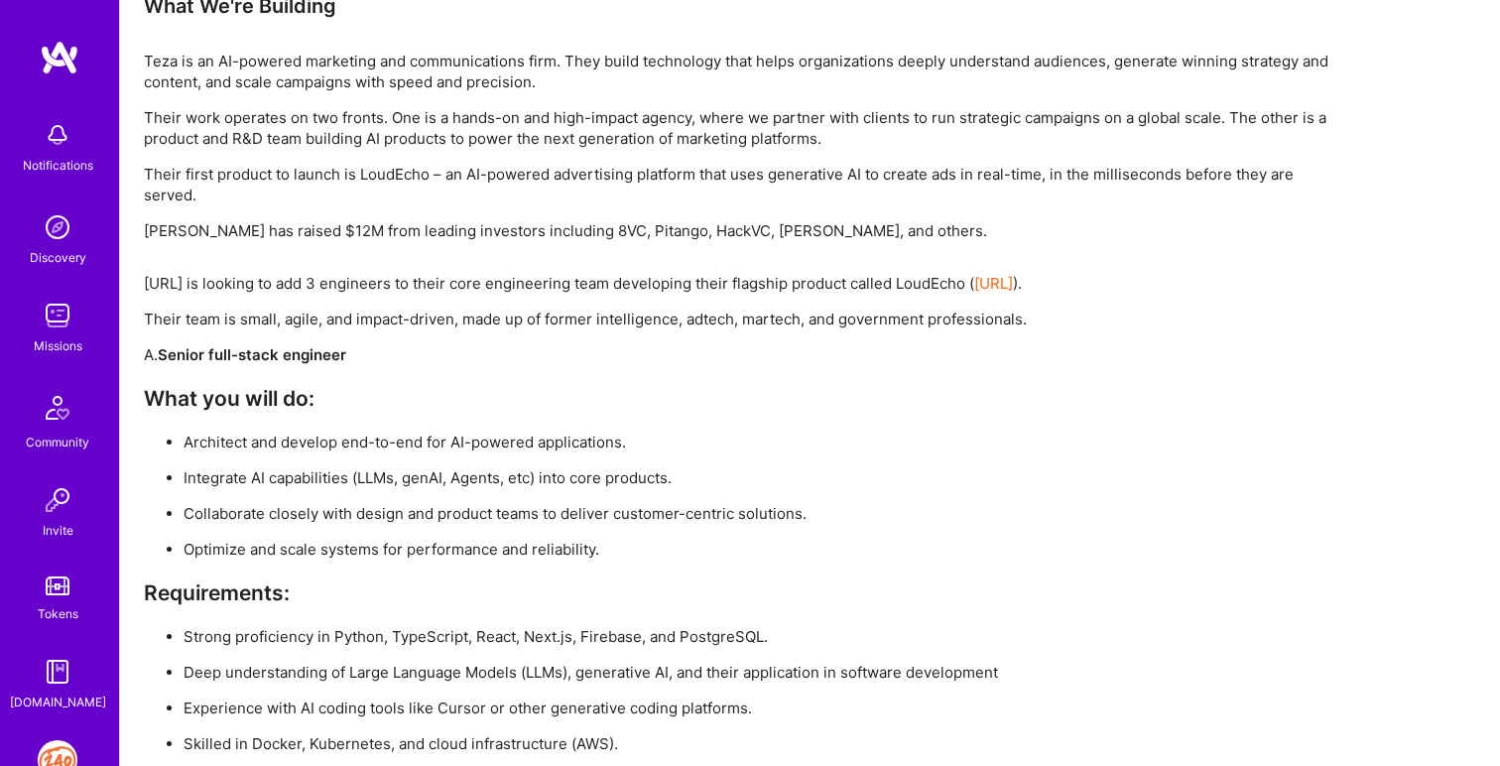
scroll to position [2852, 0]
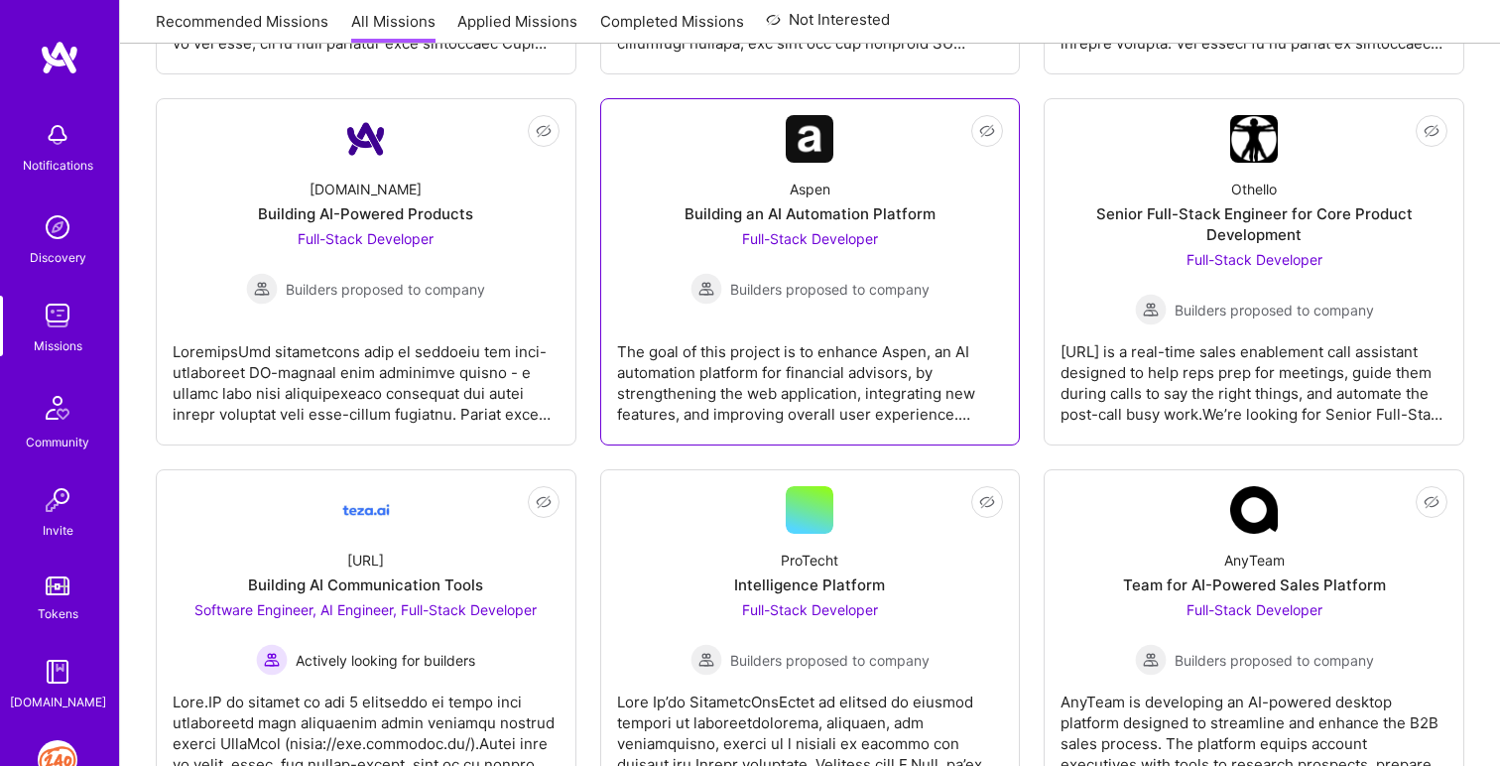
scroll to position [649, 0]
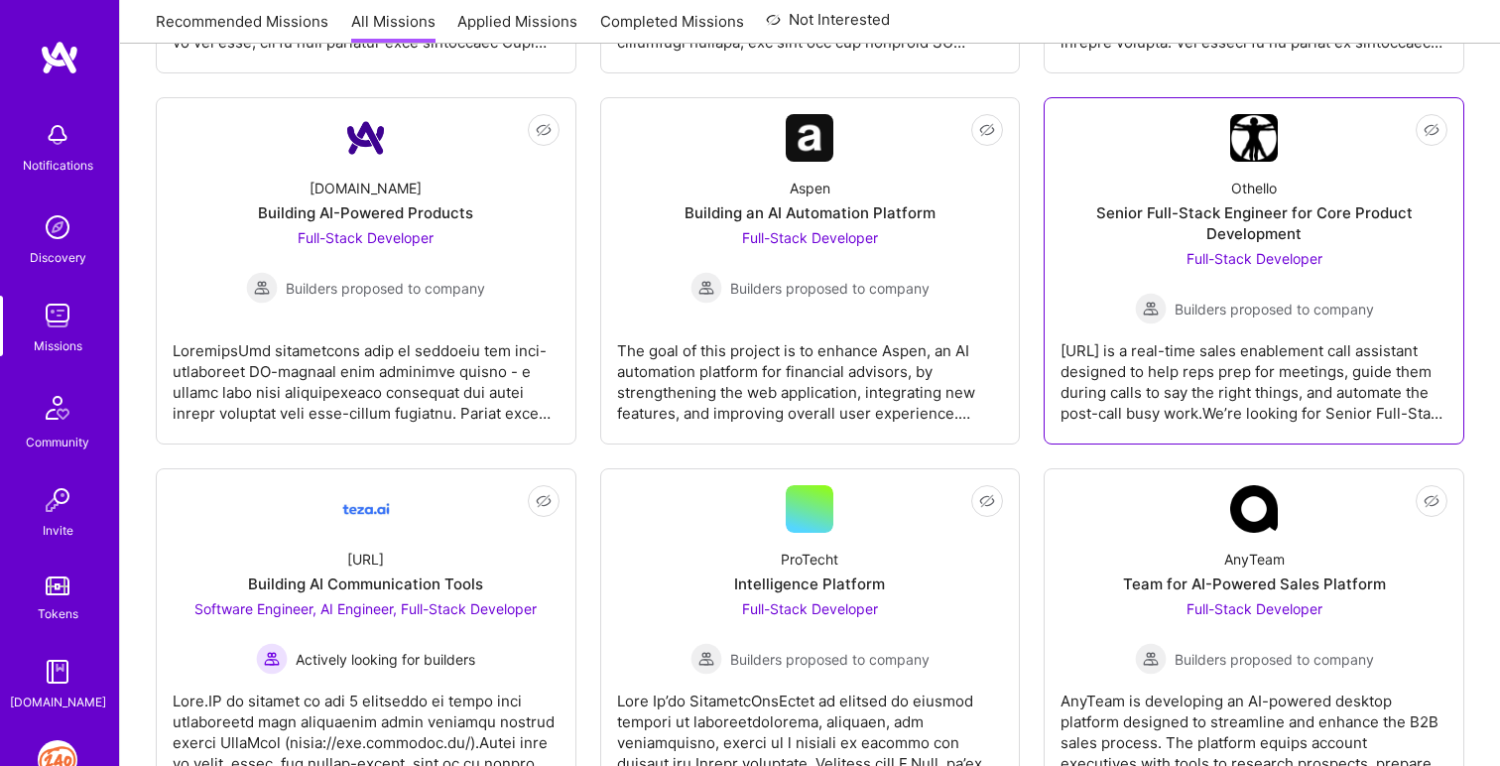
click at [1341, 364] on div "[URL] is a real-time sales enablement call assistant designed to help reps prep…" at bounding box center [1254, 373] width 387 height 99
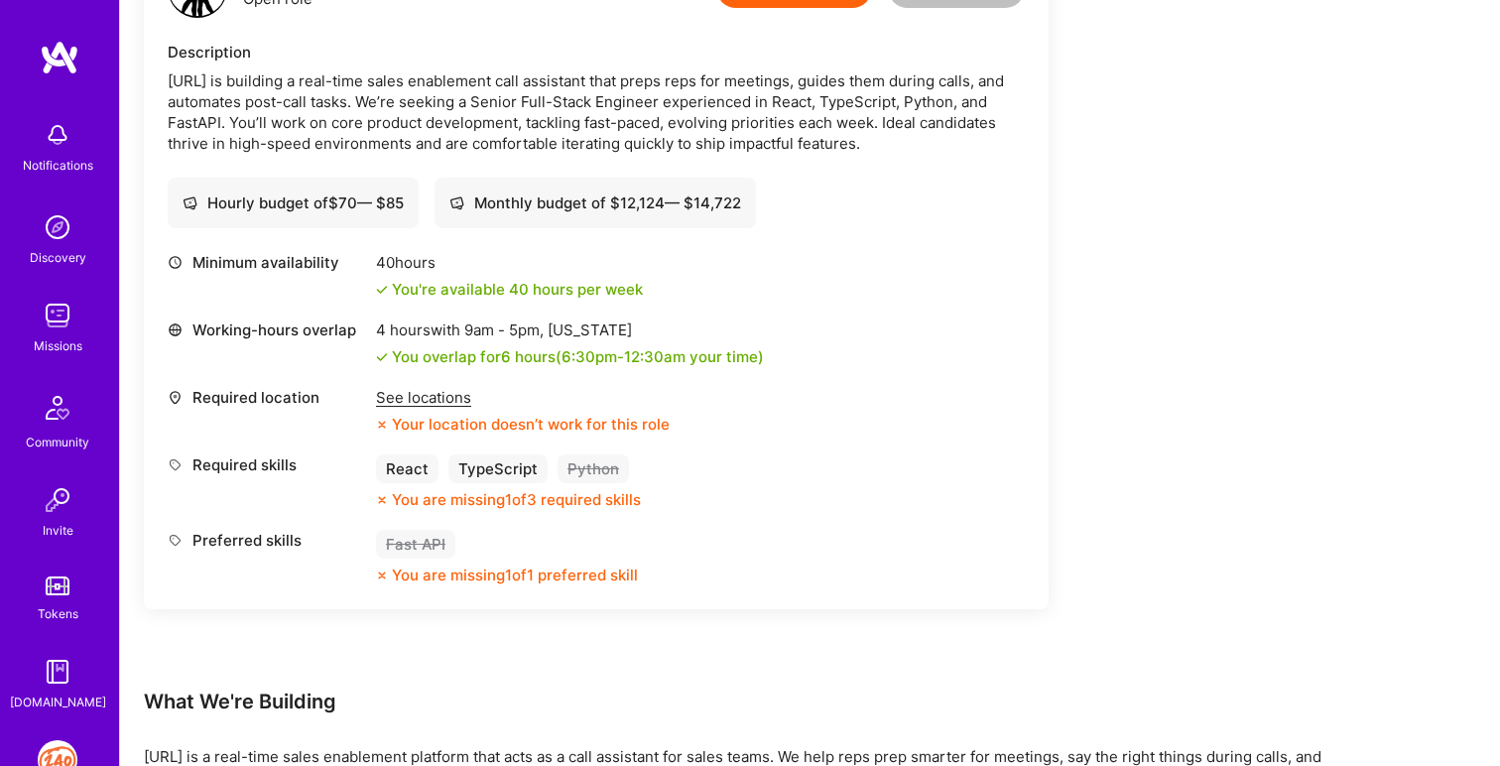
scroll to position [832, 0]
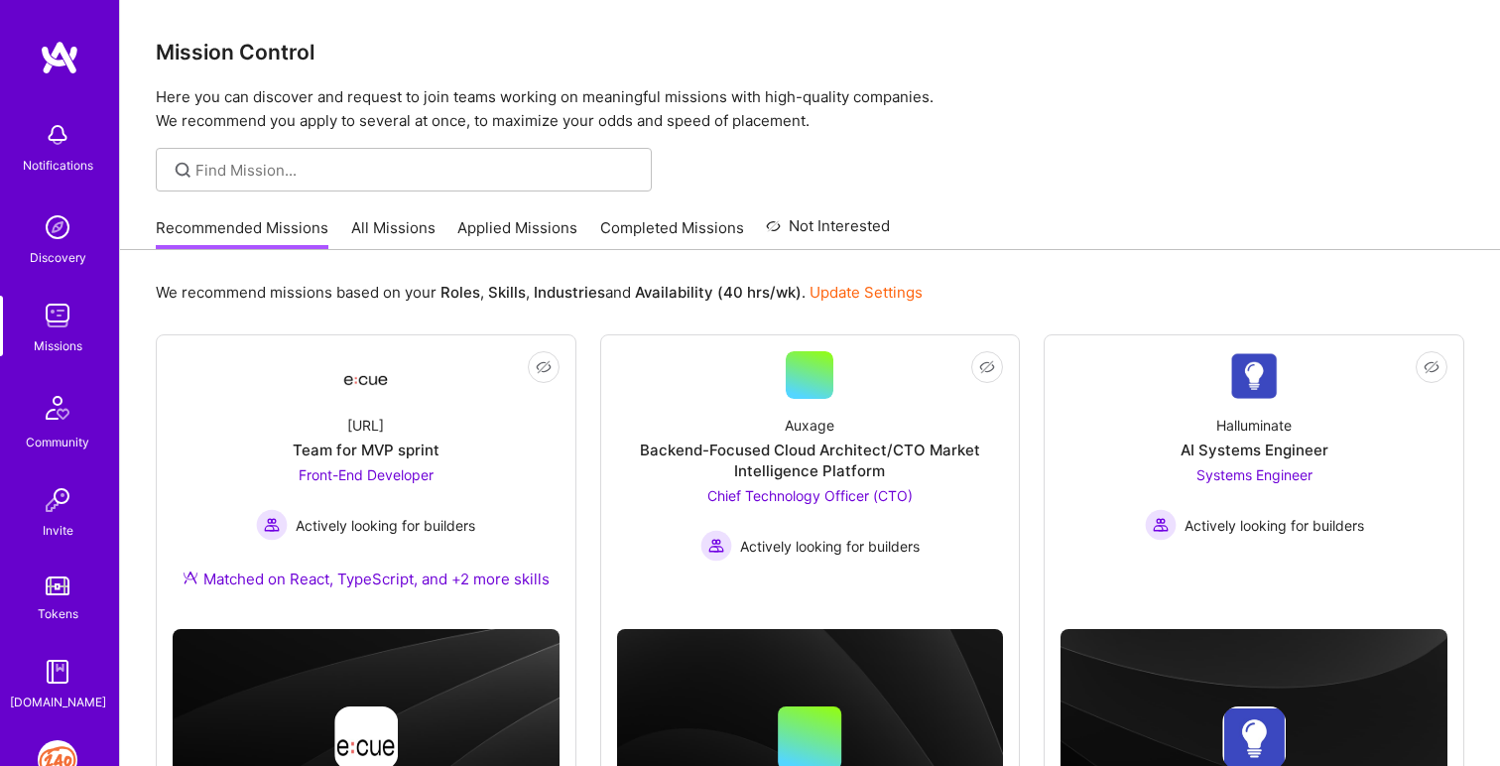
click at [57, 751] on img at bounding box center [58, 760] width 40 height 40
